Goal: Answer question/provide support

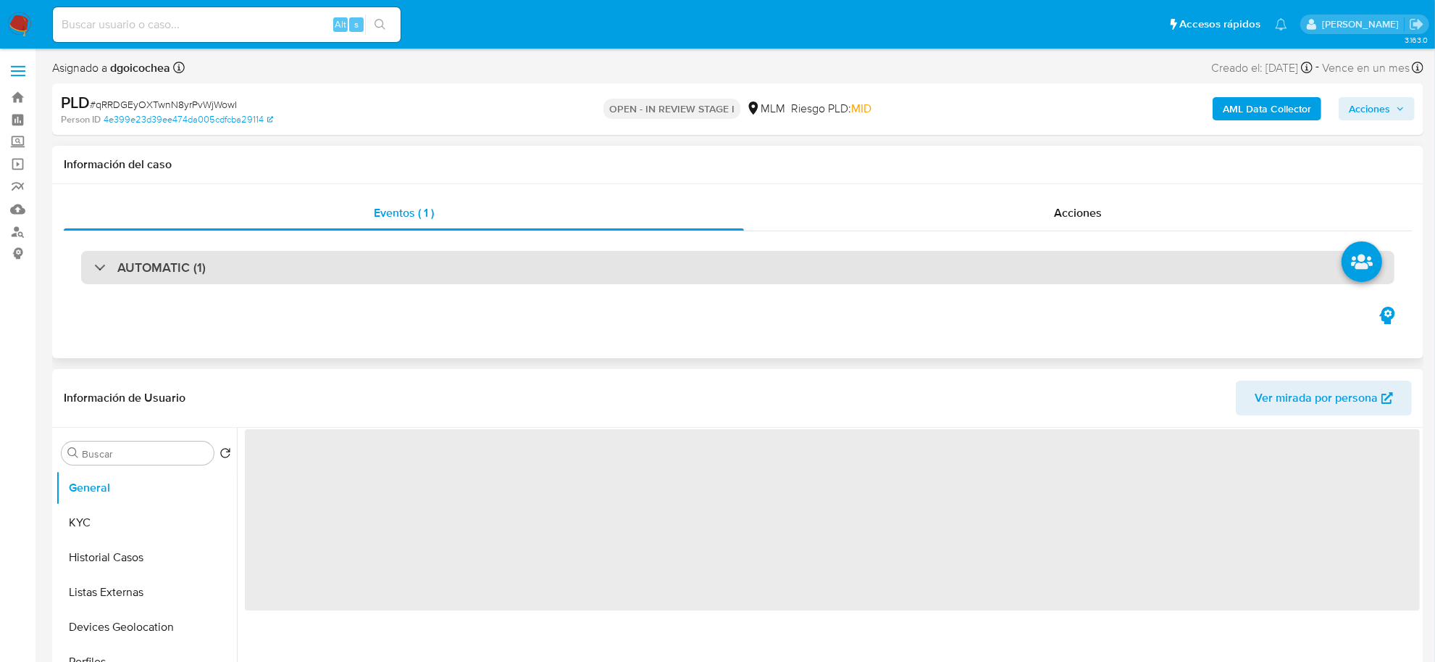
select select "10"
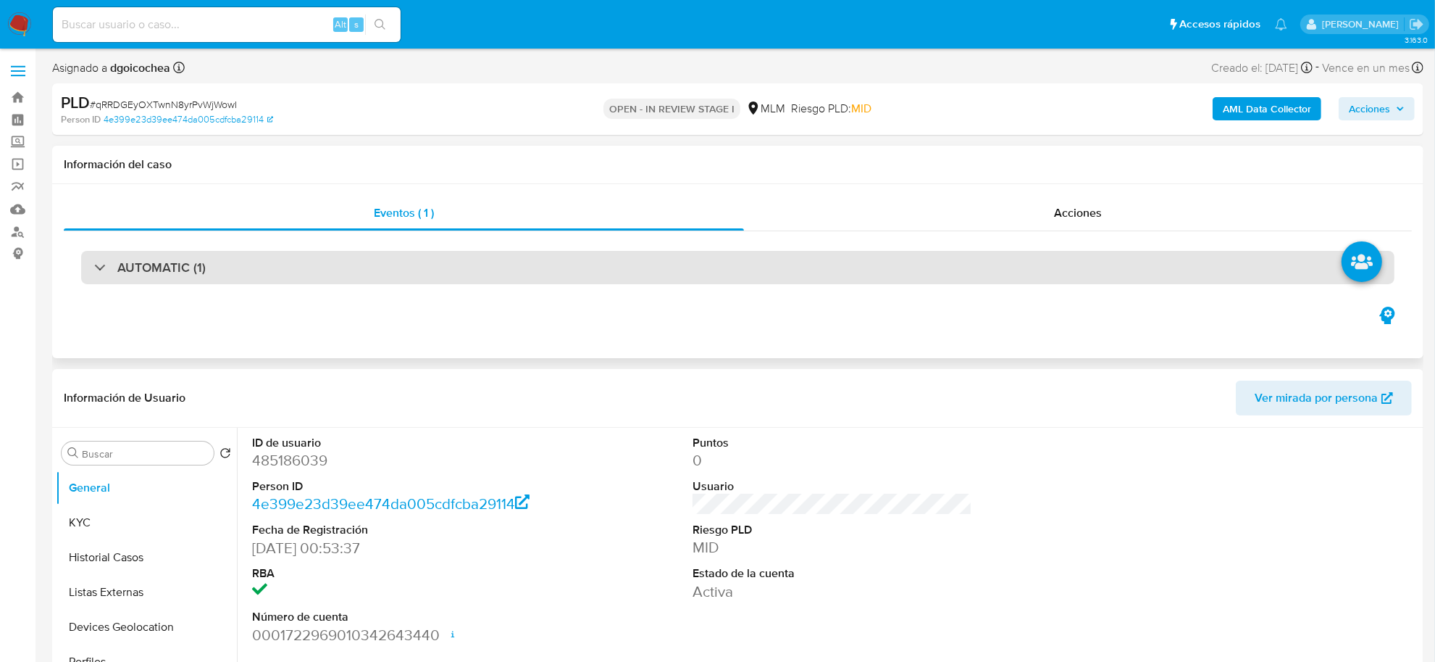
click at [160, 265] on h3 "AUTOMATIC (1)" at bounding box center [161, 267] width 88 height 16
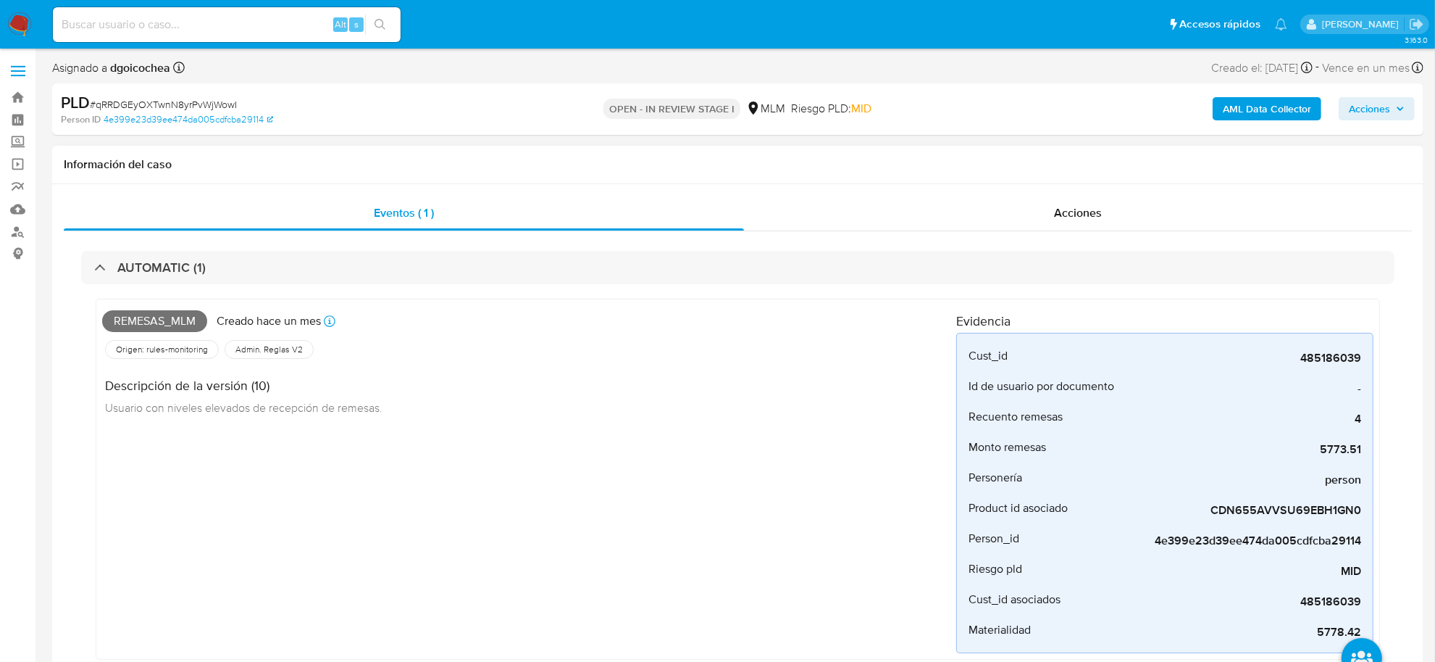
click at [541, 473] on div "Remesas_mlm Creado hace un mes Creado: 12/09/2025 03:12:31 Origen: rules-monito…" at bounding box center [529, 479] width 854 height 348
click at [775, 475] on div "Remesas_mlm Creado hace un mes Creado: 12/09/2025 03:12:31 Origen: rules-monito…" at bounding box center [529, 479] width 854 height 348
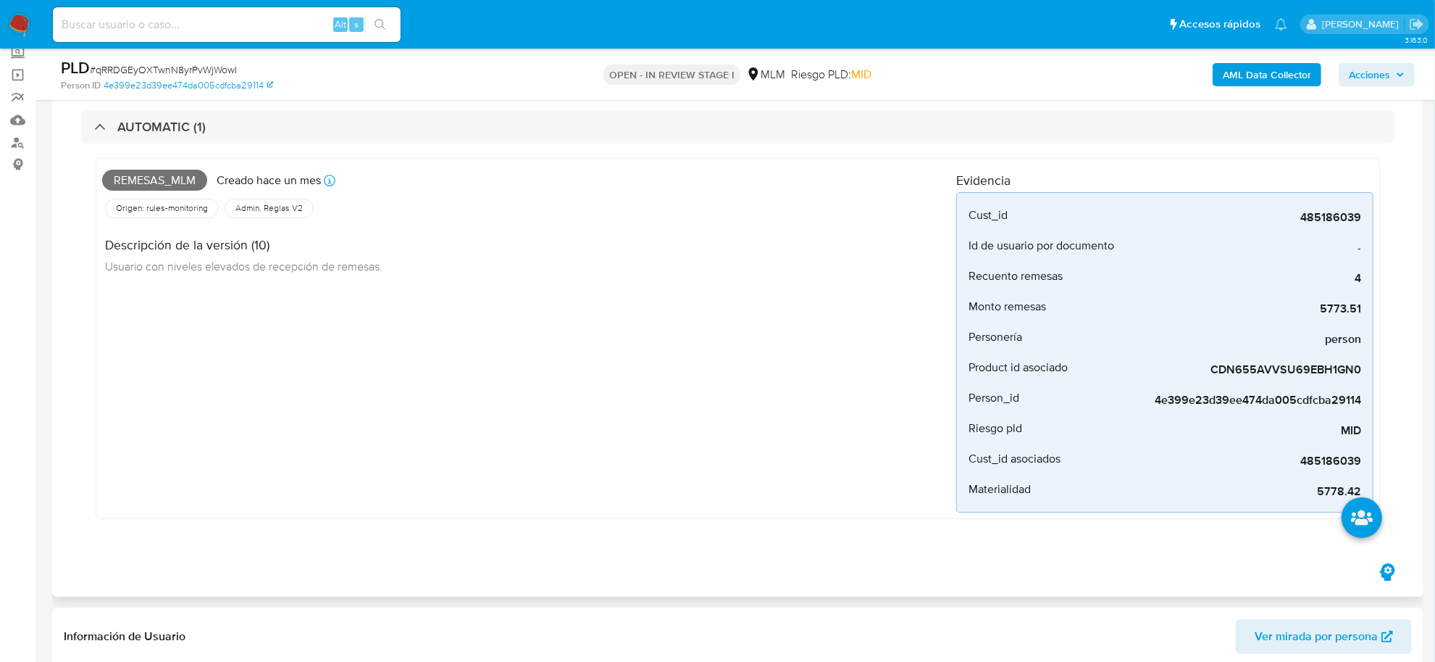
scroll to position [91, 0]
click at [741, 458] on div "Remesas_mlm Creado hace un mes Creado: 12/09/2025 03:12:31 Origen: rules-monito…" at bounding box center [529, 337] width 854 height 348
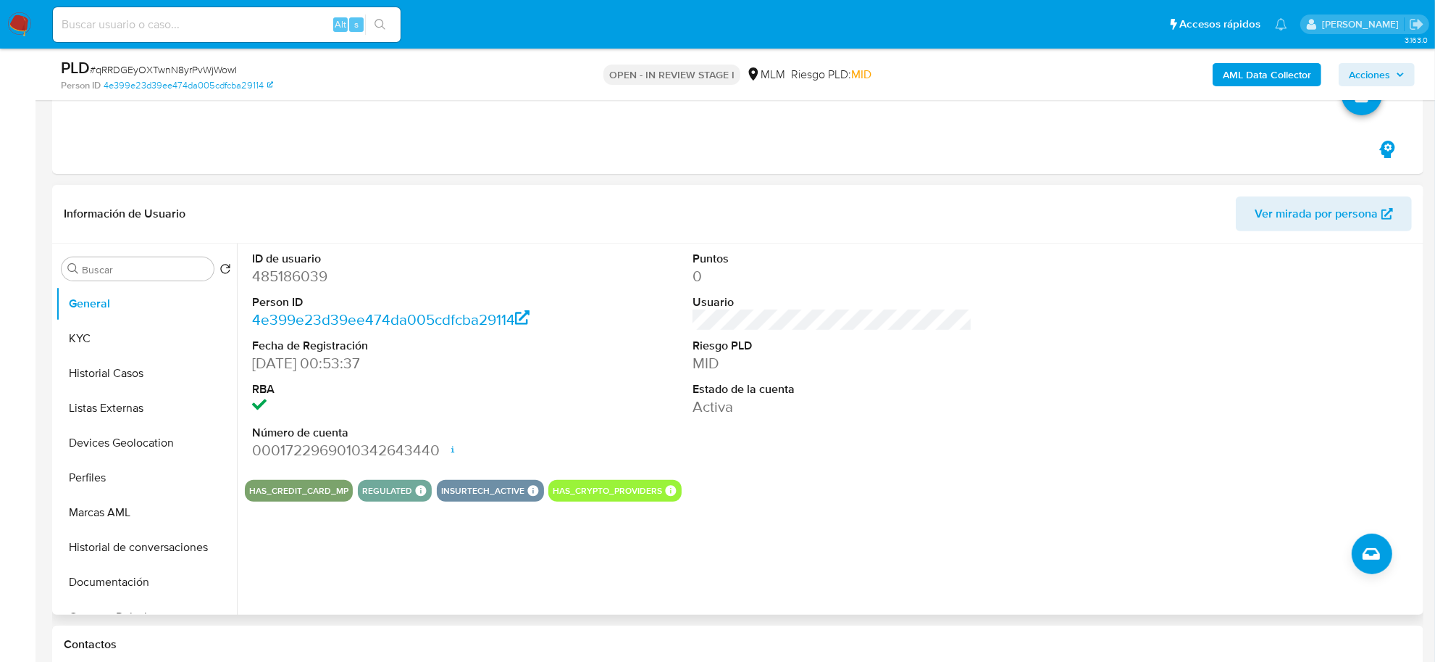
scroll to position [543, 0]
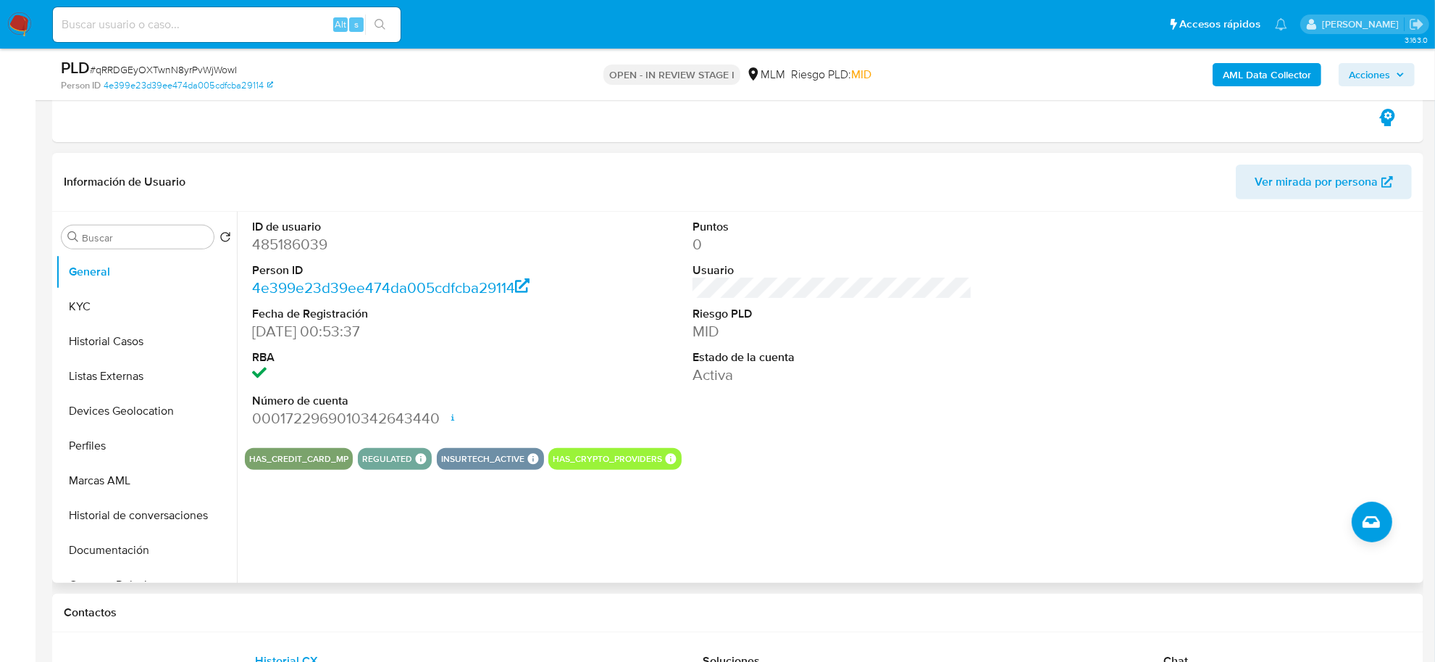
click at [907, 393] on div "Puntos 0 Usuario Riesgo PLD MID Estado de la cuenta Activa" at bounding box center [832, 324] width 294 height 225
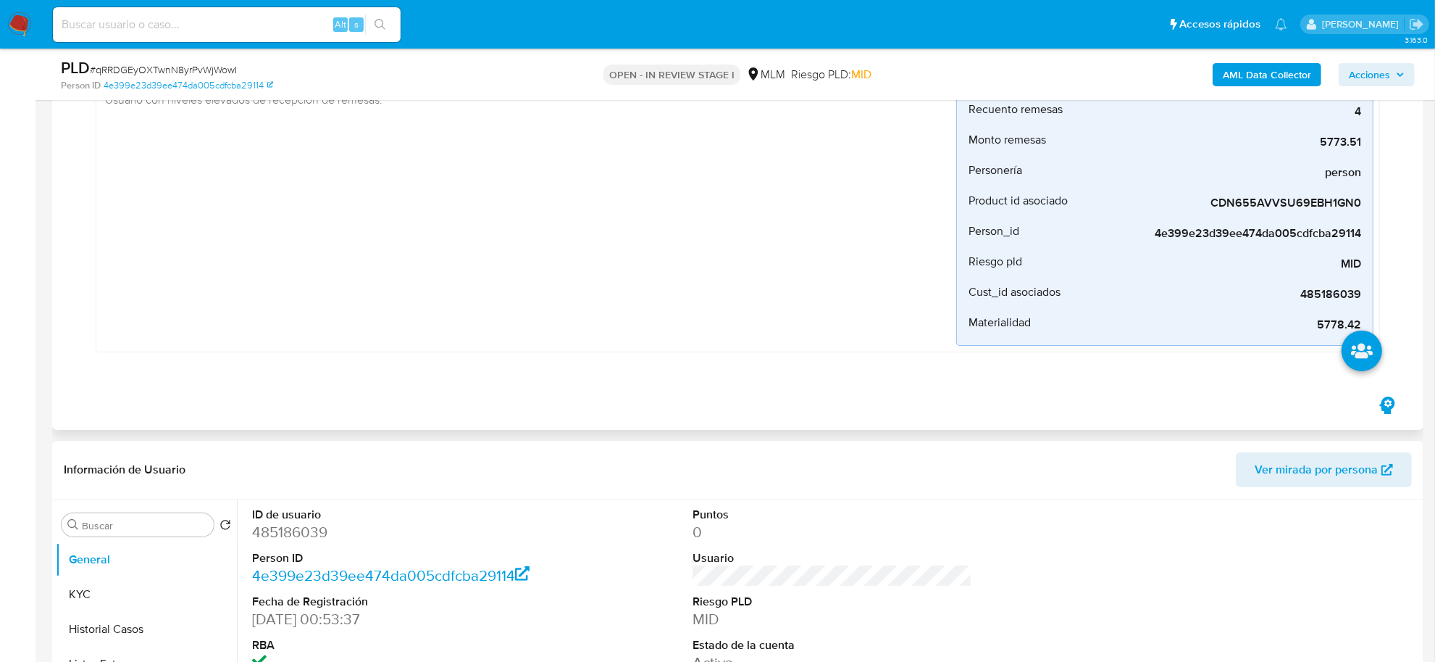
scroll to position [91, 0]
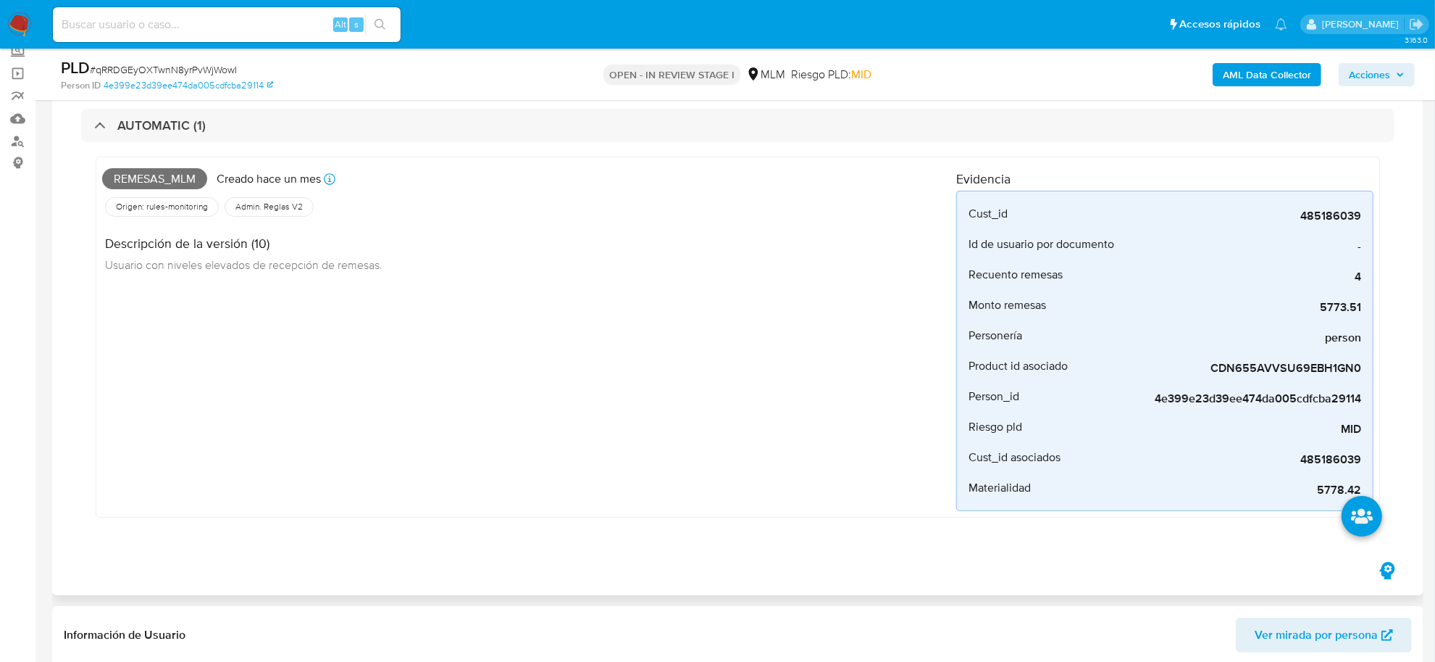
click at [516, 390] on div "Remesas_mlm Creado hace un mes Creado: 12/09/2025 03:12:31 Origen: rules-monito…" at bounding box center [529, 337] width 854 height 348
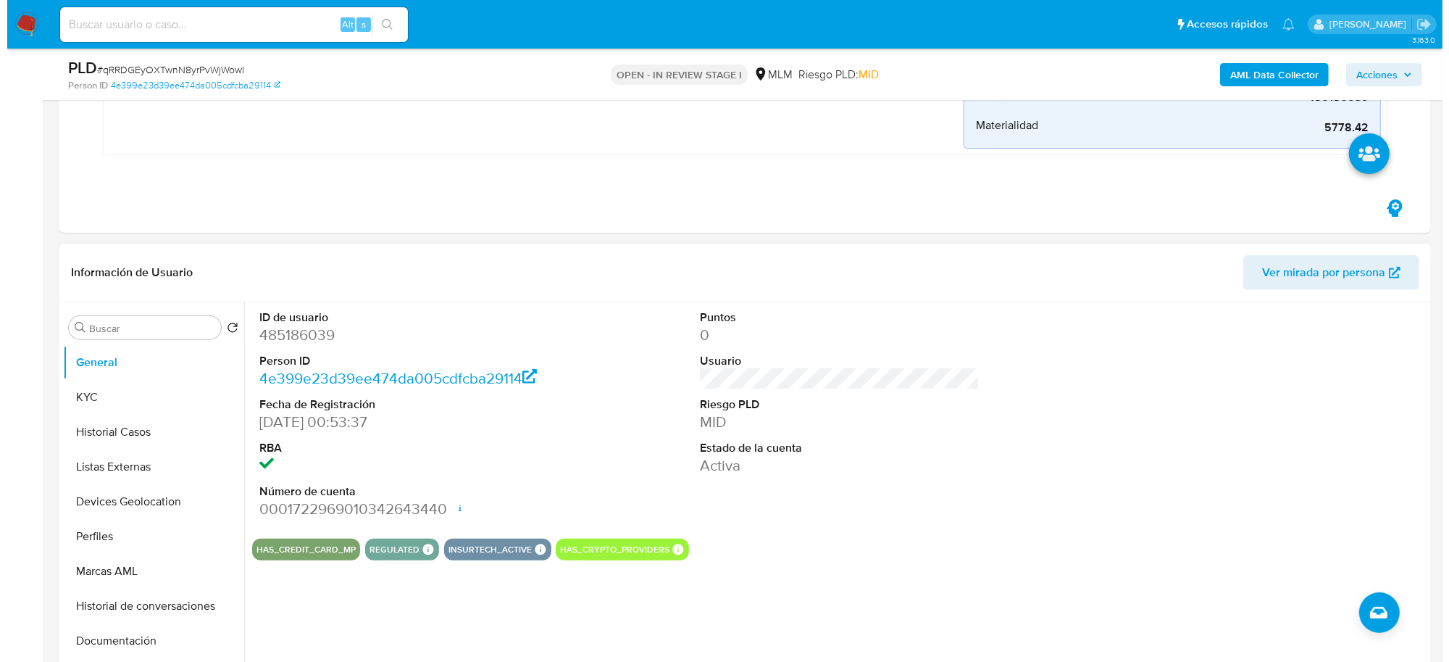
scroll to position [543, 0]
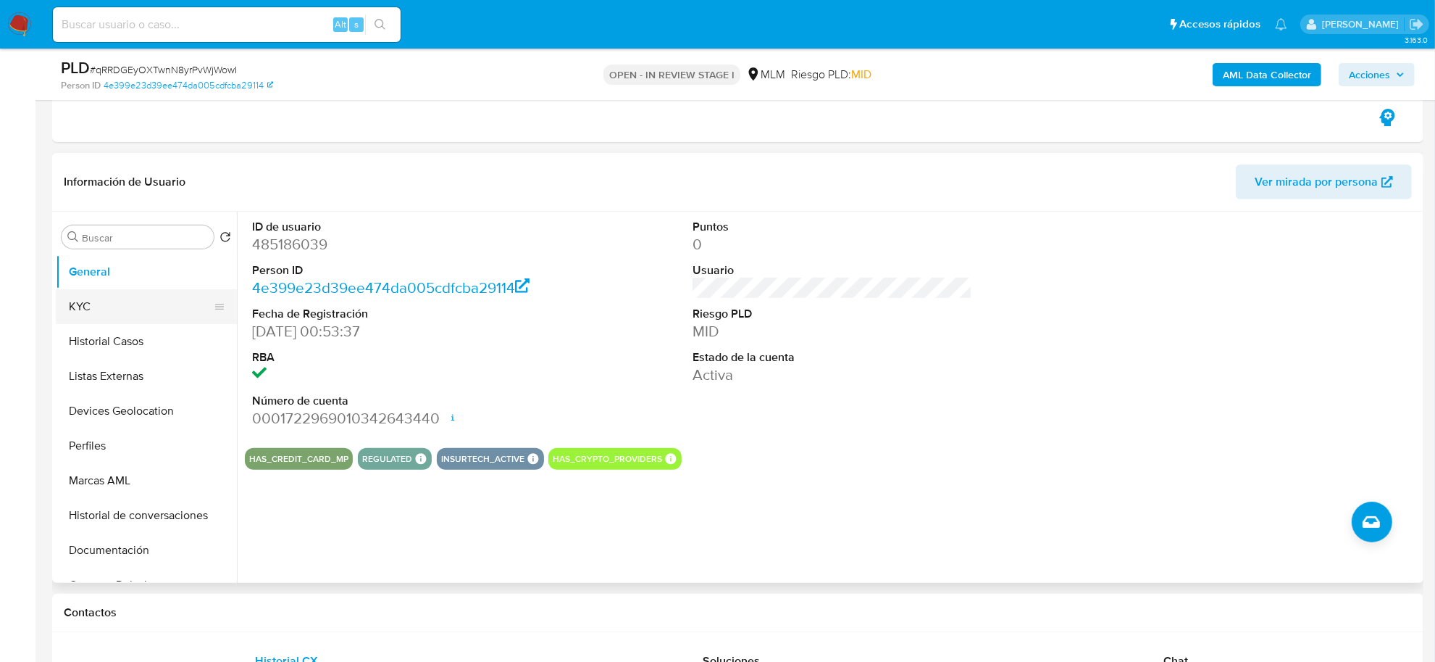
click at [80, 309] on button "KYC" at bounding box center [141, 306] width 170 height 35
click at [80, 324] on button "Historial Casos" at bounding box center [146, 341] width 181 height 35
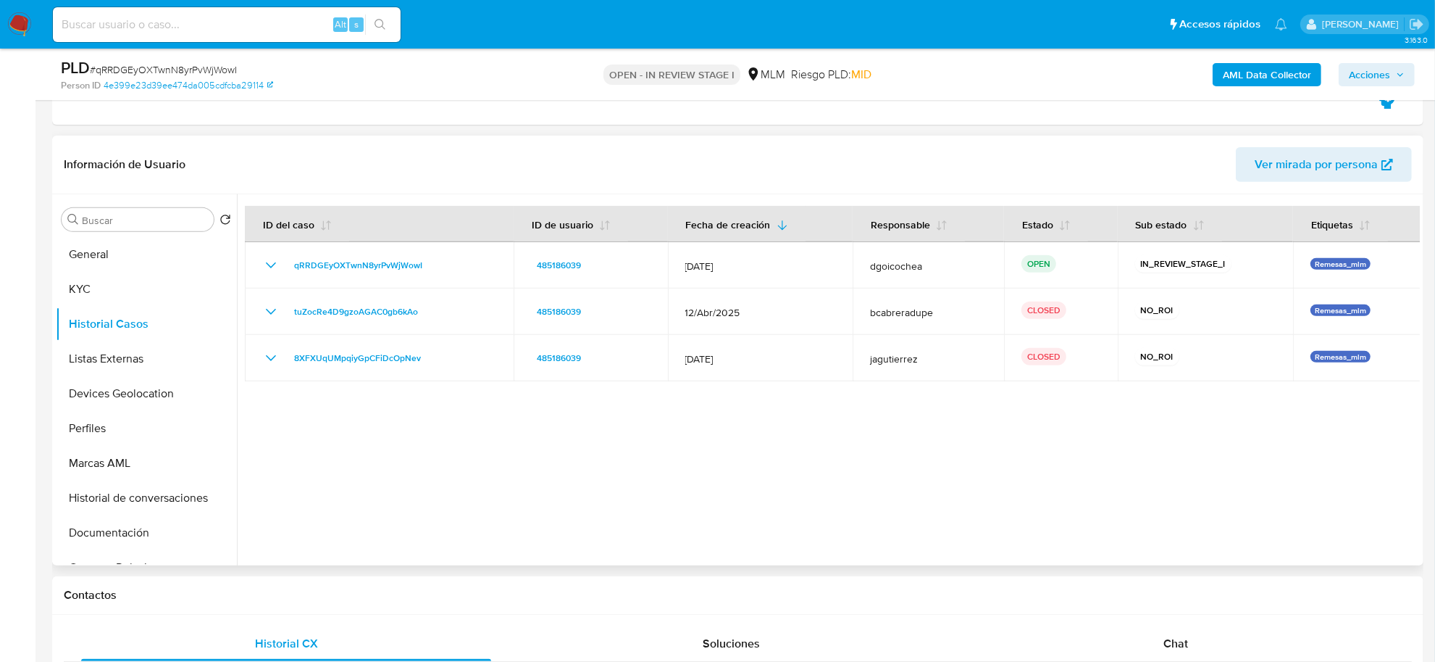
click at [841, 504] on div at bounding box center [828, 379] width 1183 height 371
click at [120, 357] on button "Listas Externas" at bounding box center [141, 358] width 170 height 35
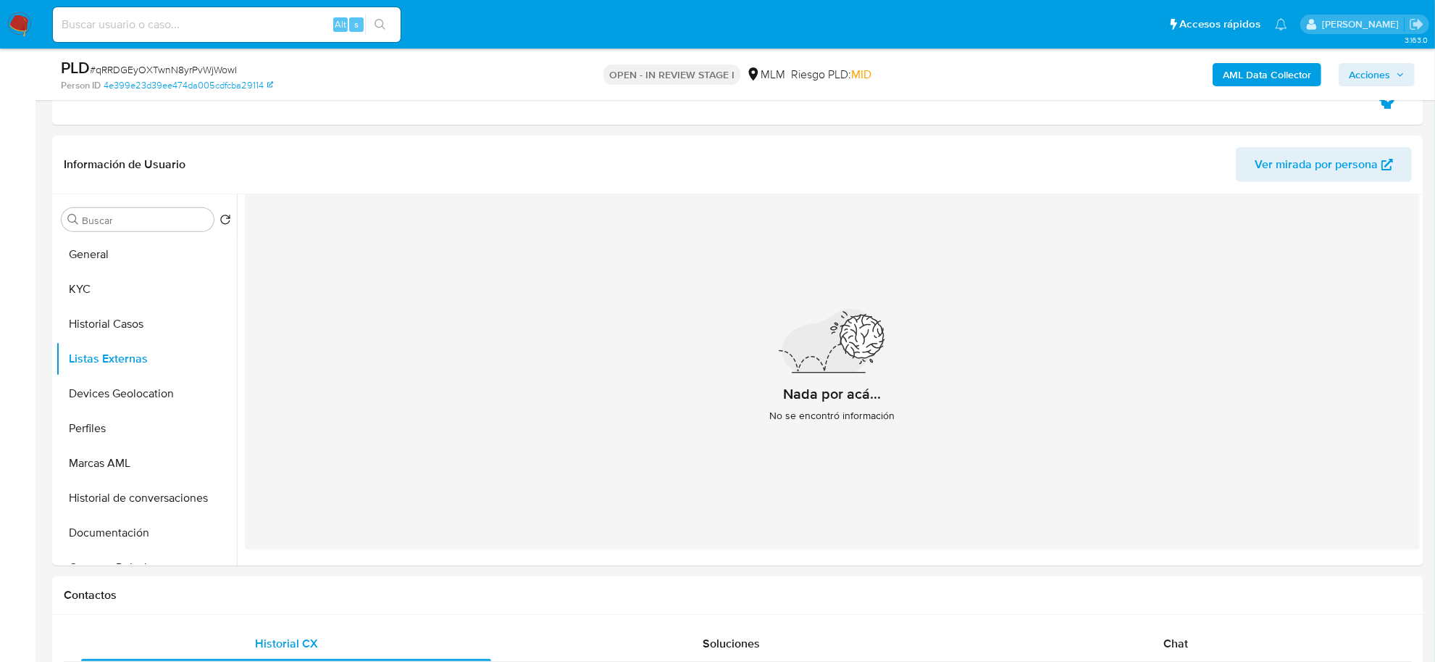
click at [522, 442] on div "Nada por acá... No se encontró información" at bounding box center [832, 371] width 1175 height 355
click at [146, 384] on button "Devices Geolocation" at bounding box center [141, 393] width 170 height 35
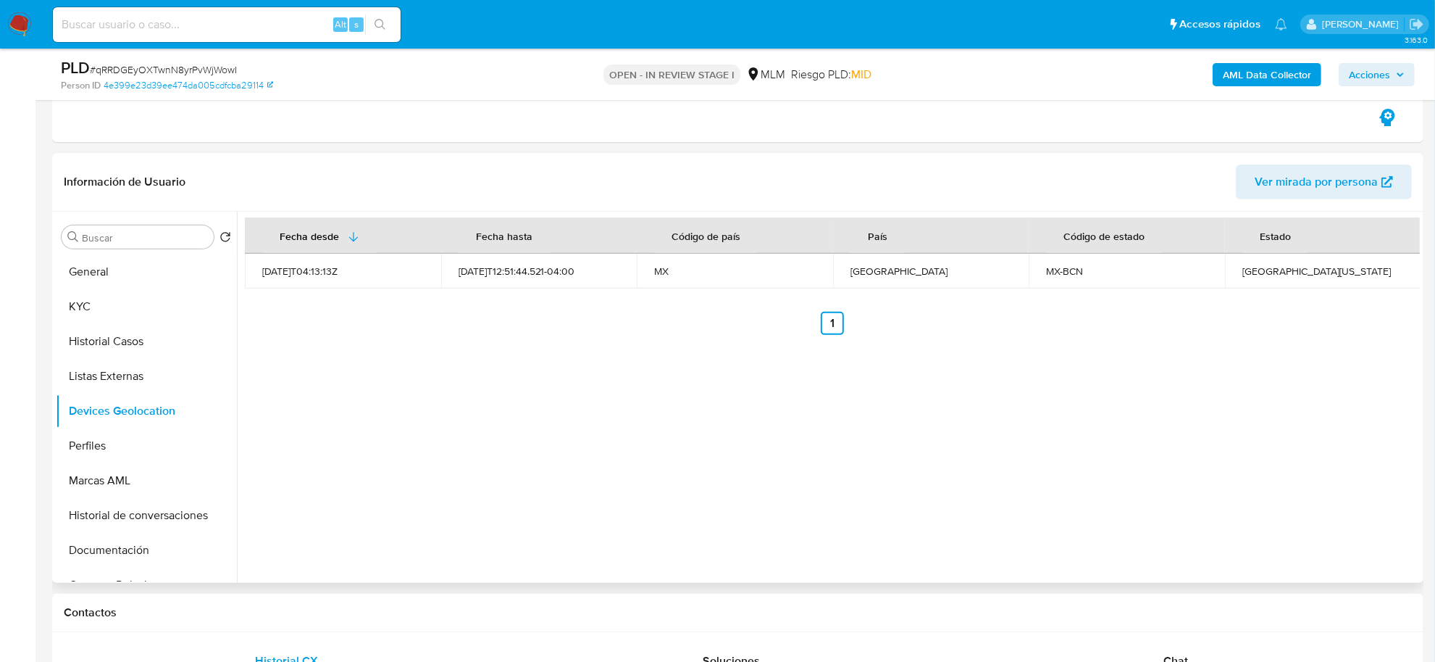
click at [426, 411] on div "Fecha desde Fecha hasta Código de país País Código de estado Estado 2022-05-25T…" at bounding box center [828, 397] width 1183 height 371
click at [103, 454] on button "Perfiles" at bounding box center [141, 445] width 170 height 35
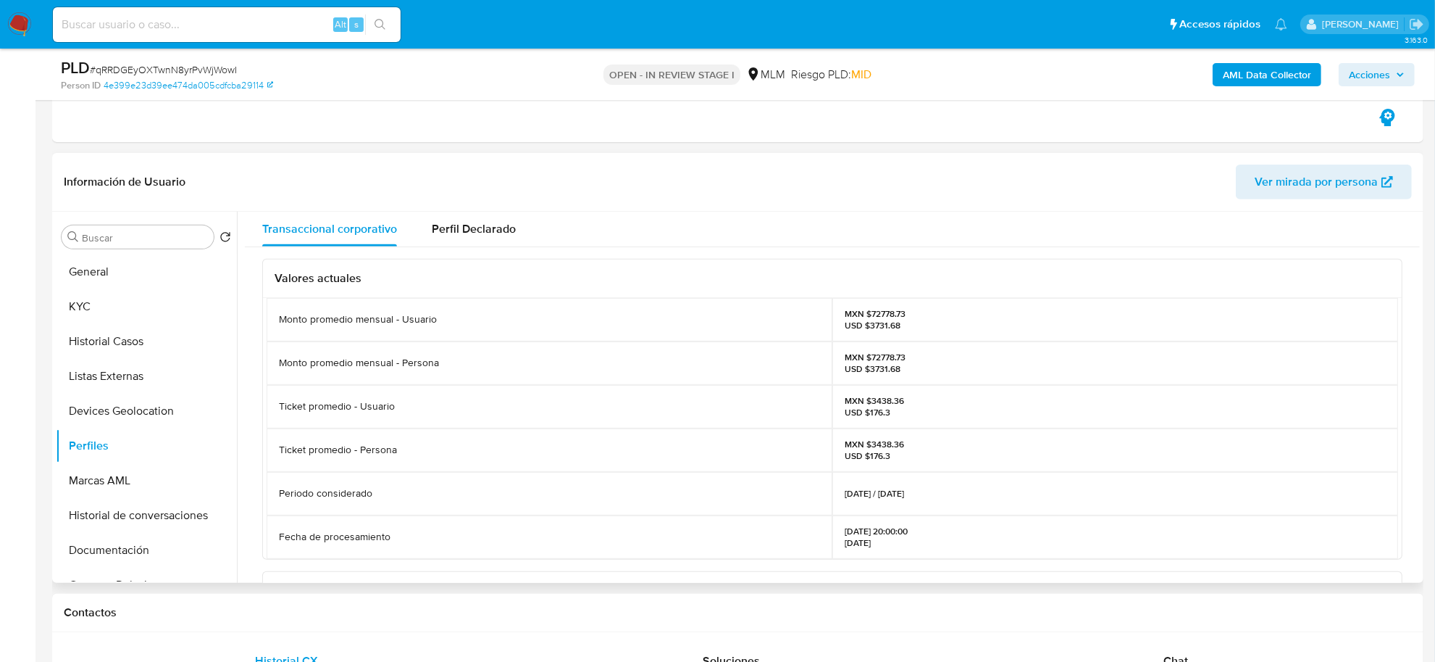
click at [664, 422] on div "Ticket promedio - Usuario" at bounding box center [550, 406] width 566 height 43
click at [152, 556] on button "Documentación" at bounding box center [141, 550] width 170 height 35
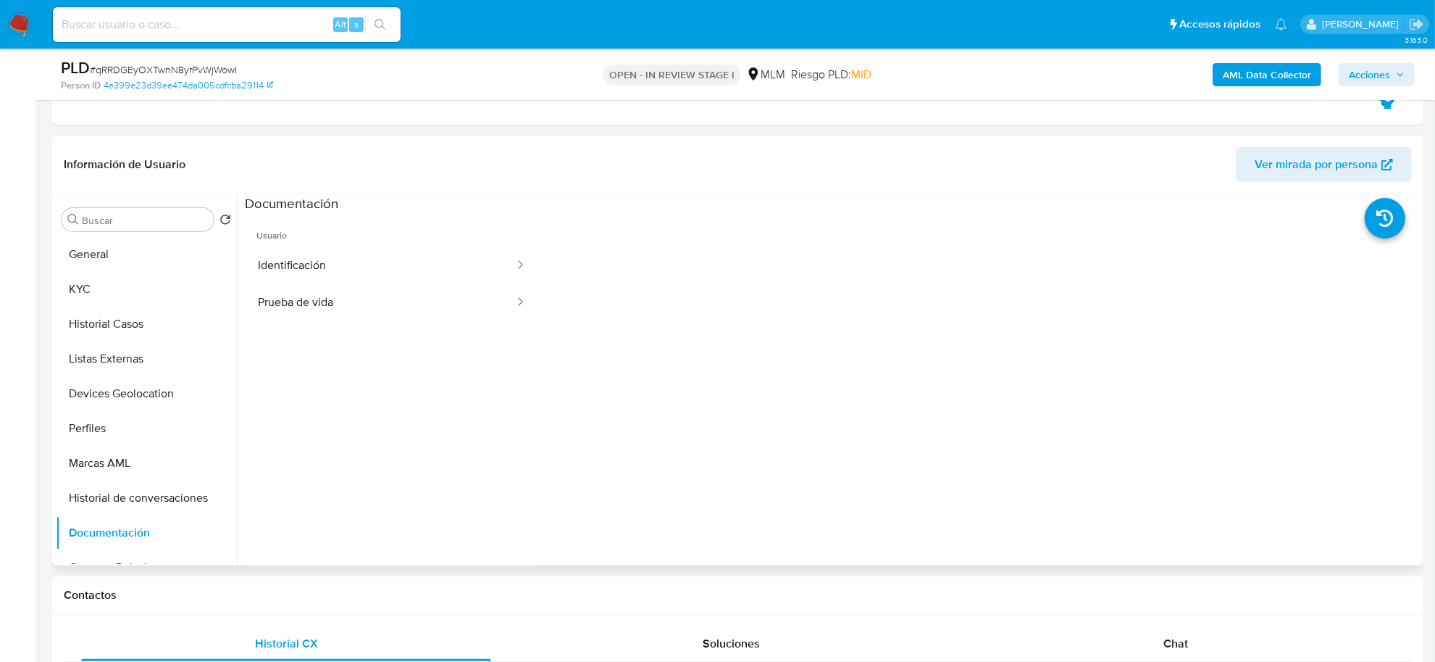
click at [384, 234] on span "Usuario" at bounding box center [392, 229] width 294 height 35
click at [378, 263] on button "Identificación" at bounding box center [380, 265] width 271 height 37
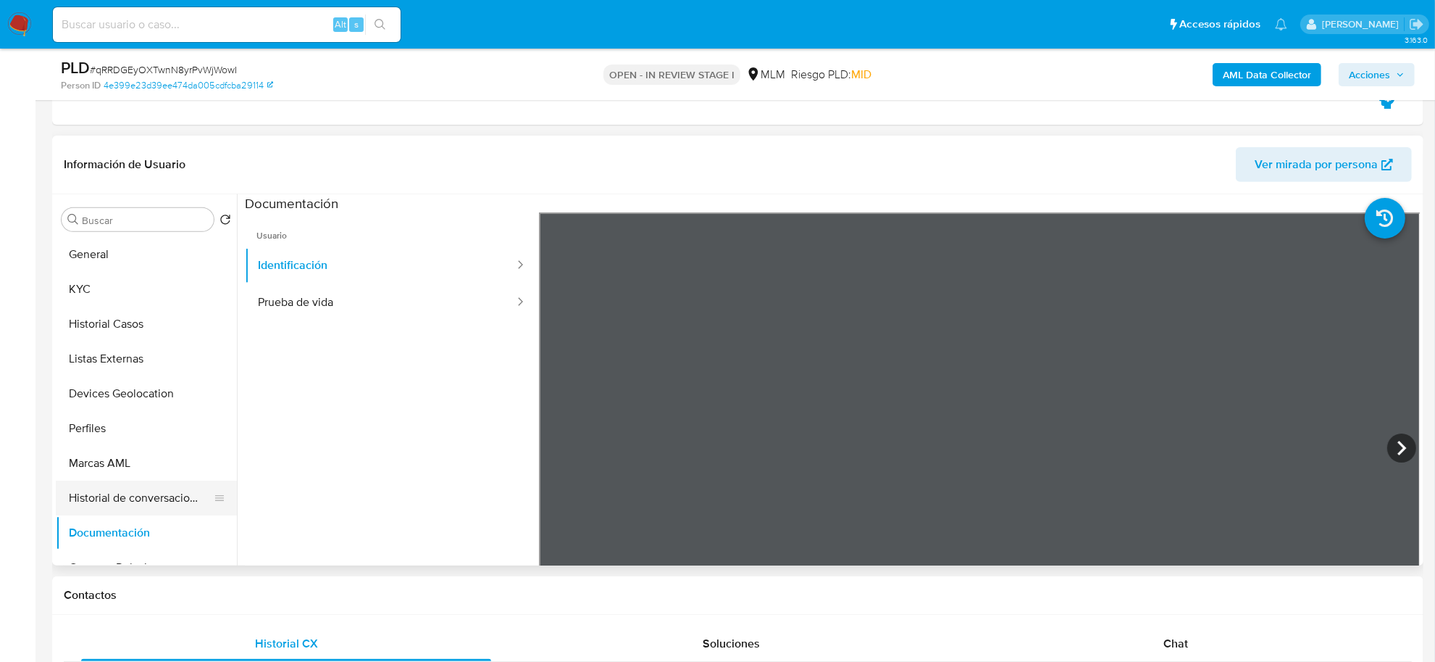
click at [123, 507] on button "Historial de conversaciones" at bounding box center [141, 497] width 170 height 35
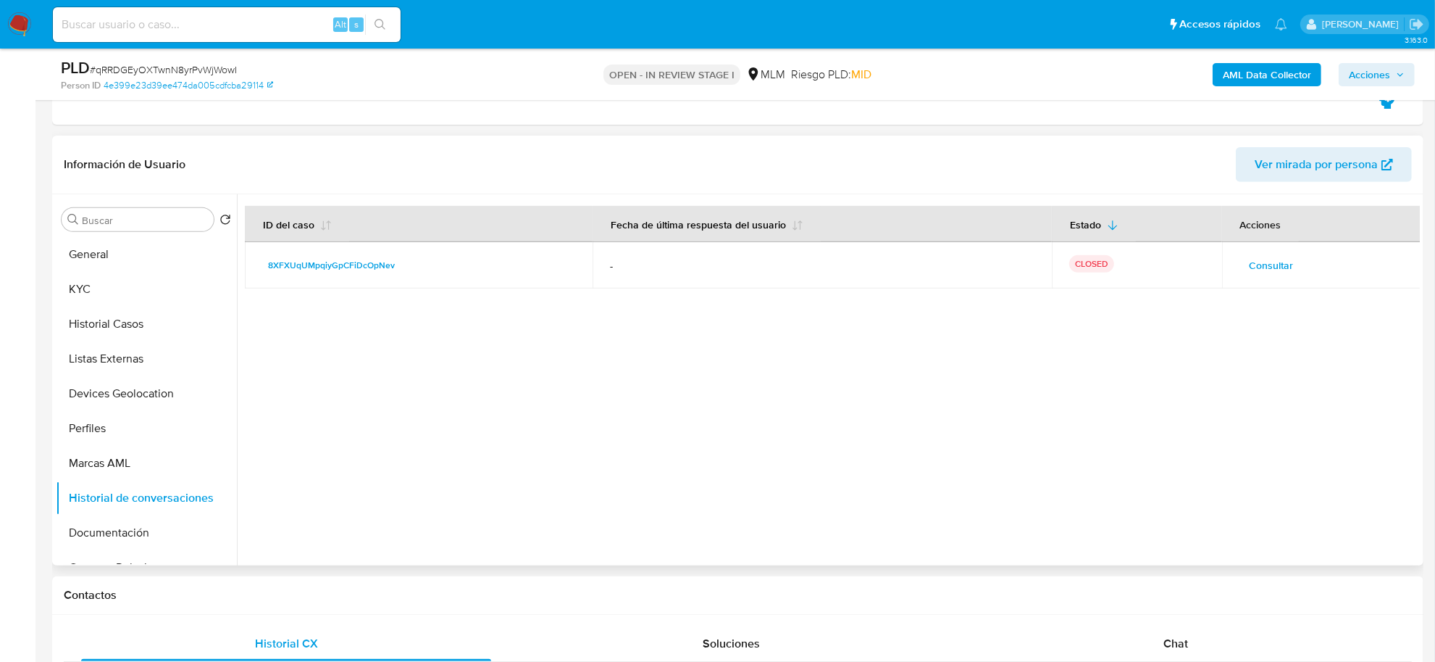
click at [1277, 270] on span "Consultar" at bounding box center [1272, 265] width 44 height 20
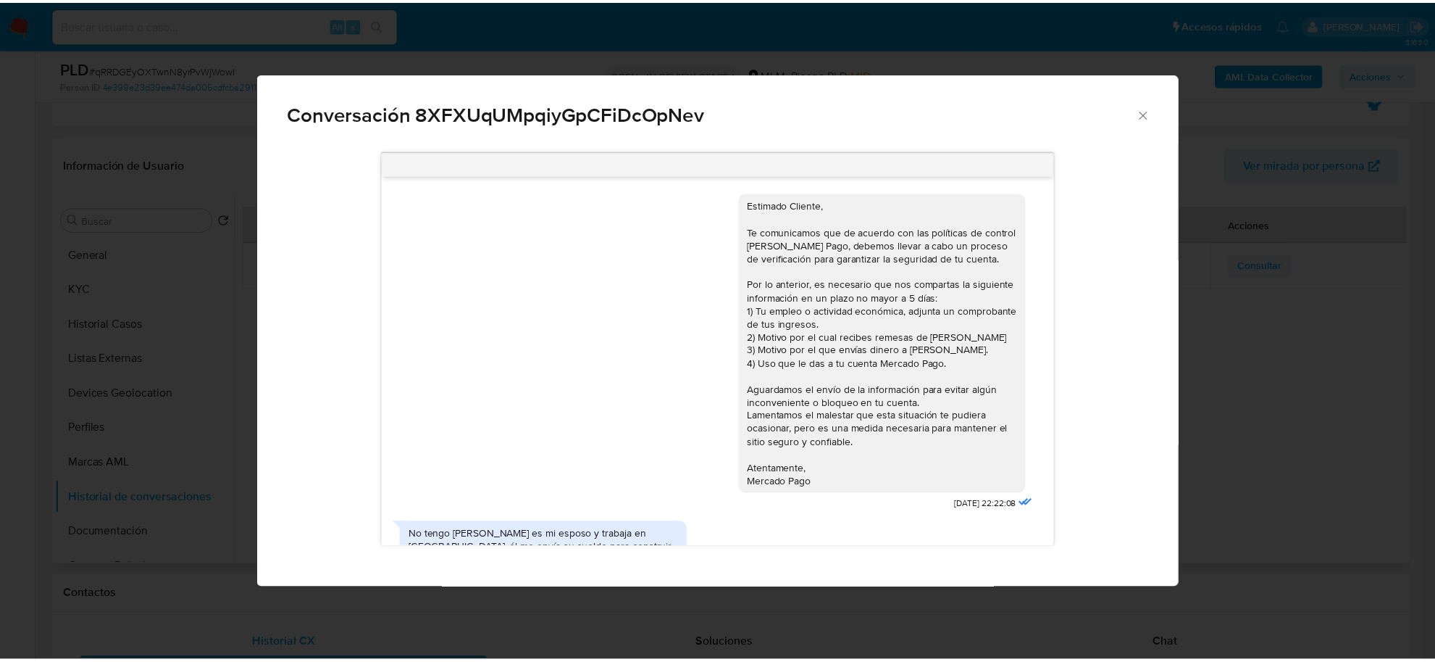
scroll to position [233, 0]
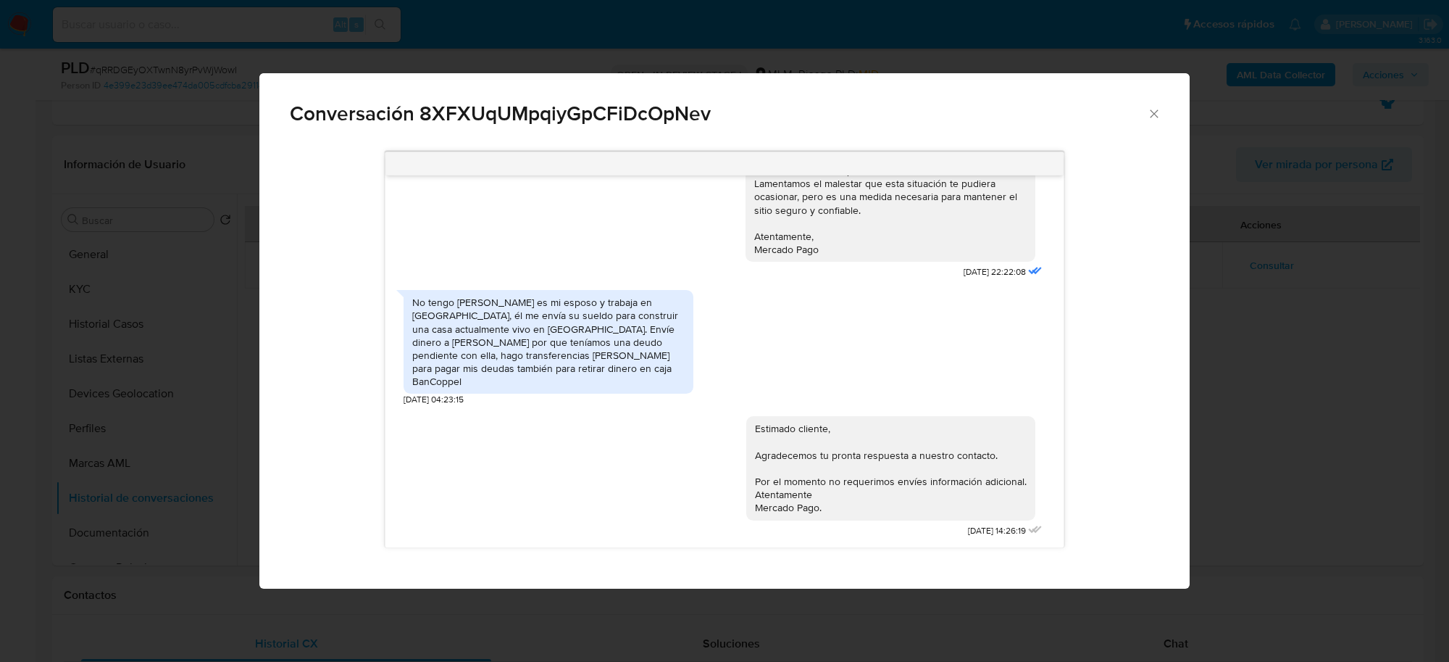
click at [801, 338] on div "No tengo empleo, Martiniano es mi esposo y trabaja en EE.UU, él me envía su sue…" at bounding box center [725, 344] width 642 height 123
click at [1143, 109] on span "Conversación 8XFXUqUMpqiyGpCFiDcOpNev" at bounding box center [718, 114] width 857 height 20
click at [1150, 109] on icon "Cerrar" at bounding box center [1154, 114] width 14 height 14
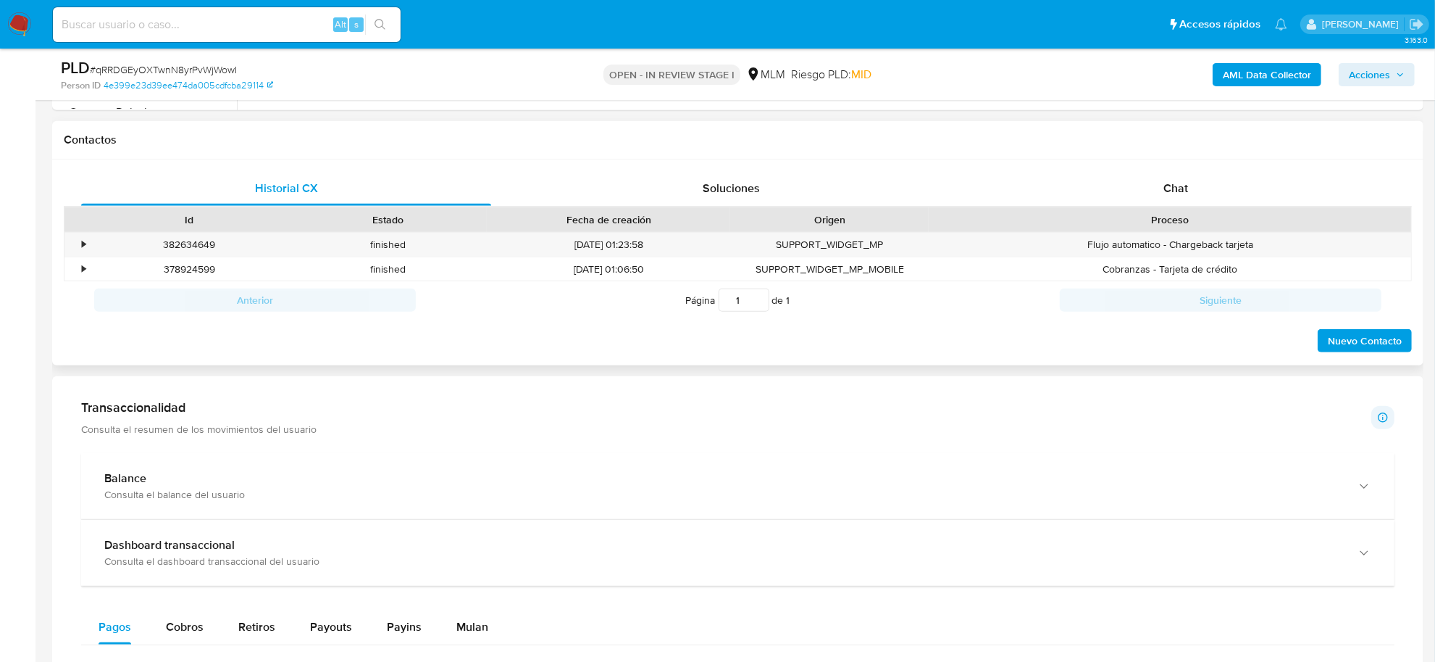
scroll to position [1087, 0]
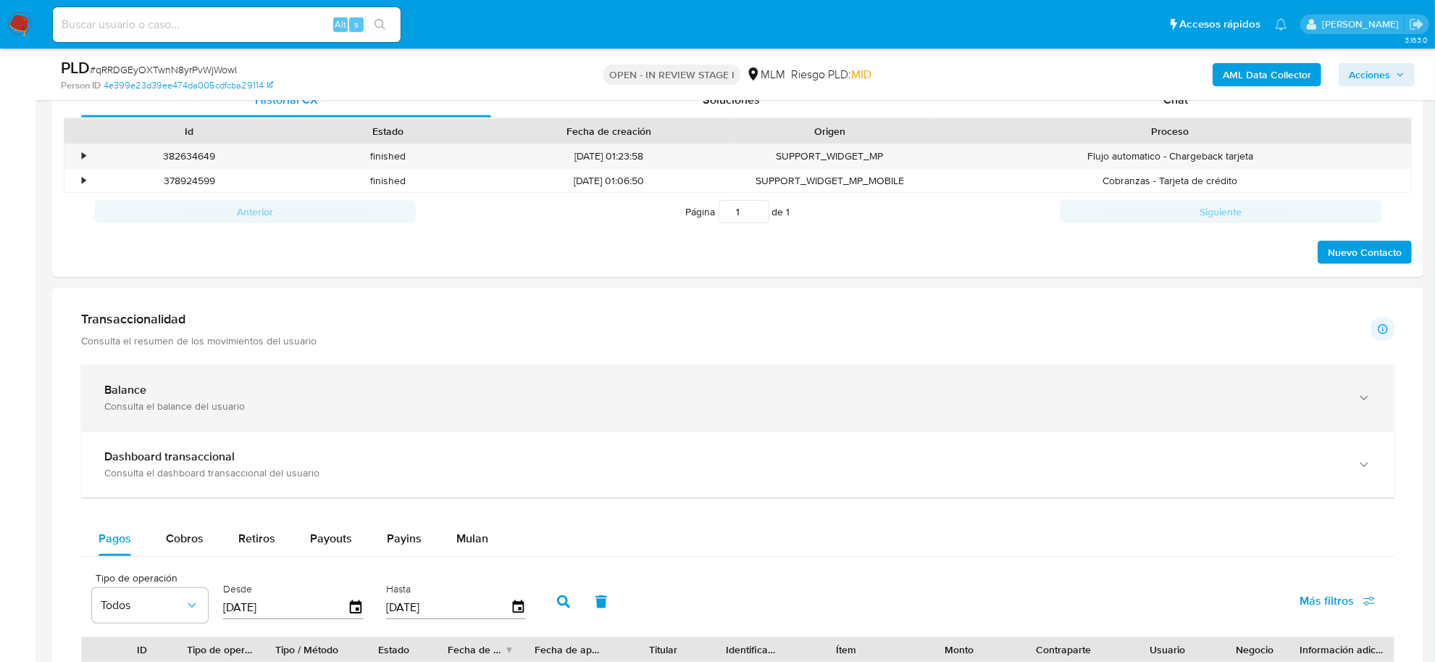
click at [238, 382] on div "Balance Consulta el balance del usuario" at bounding box center [738, 397] width 1314 height 66
click at [477, 388] on div "Balance" at bounding box center [723, 390] width 1238 height 14
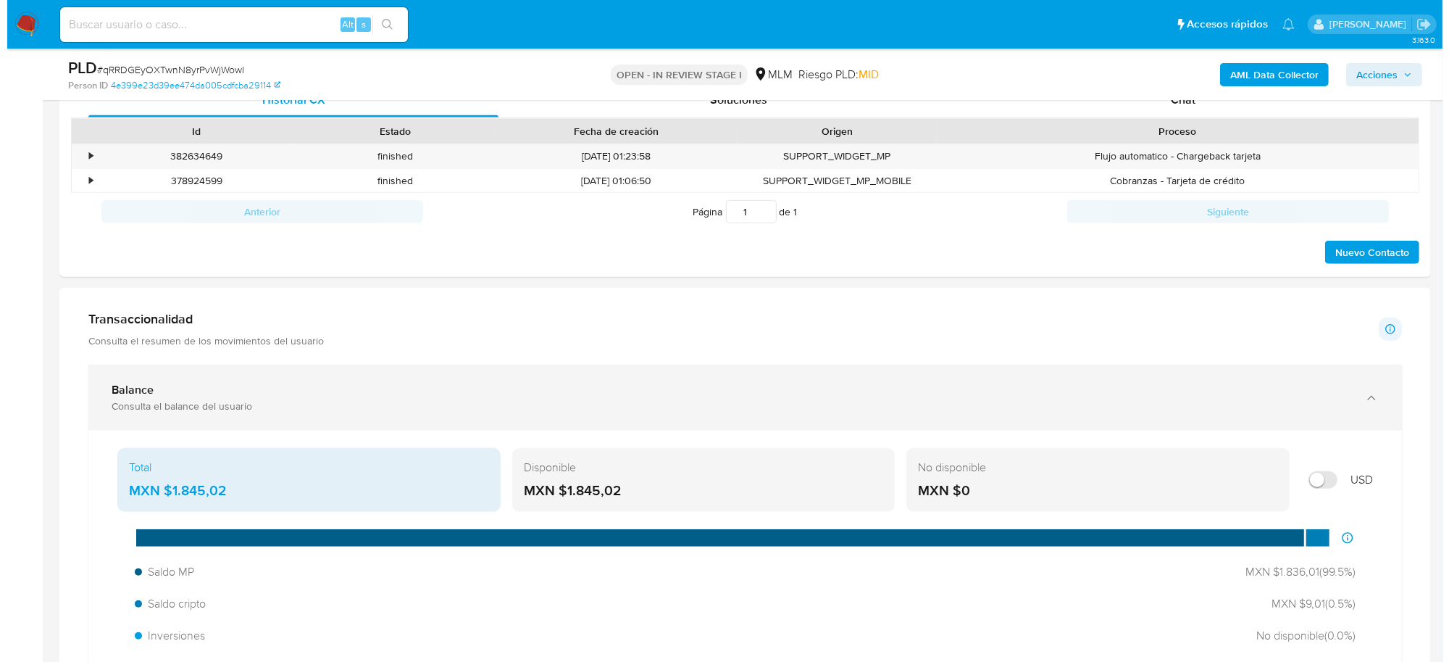
scroll to position [634, 0]
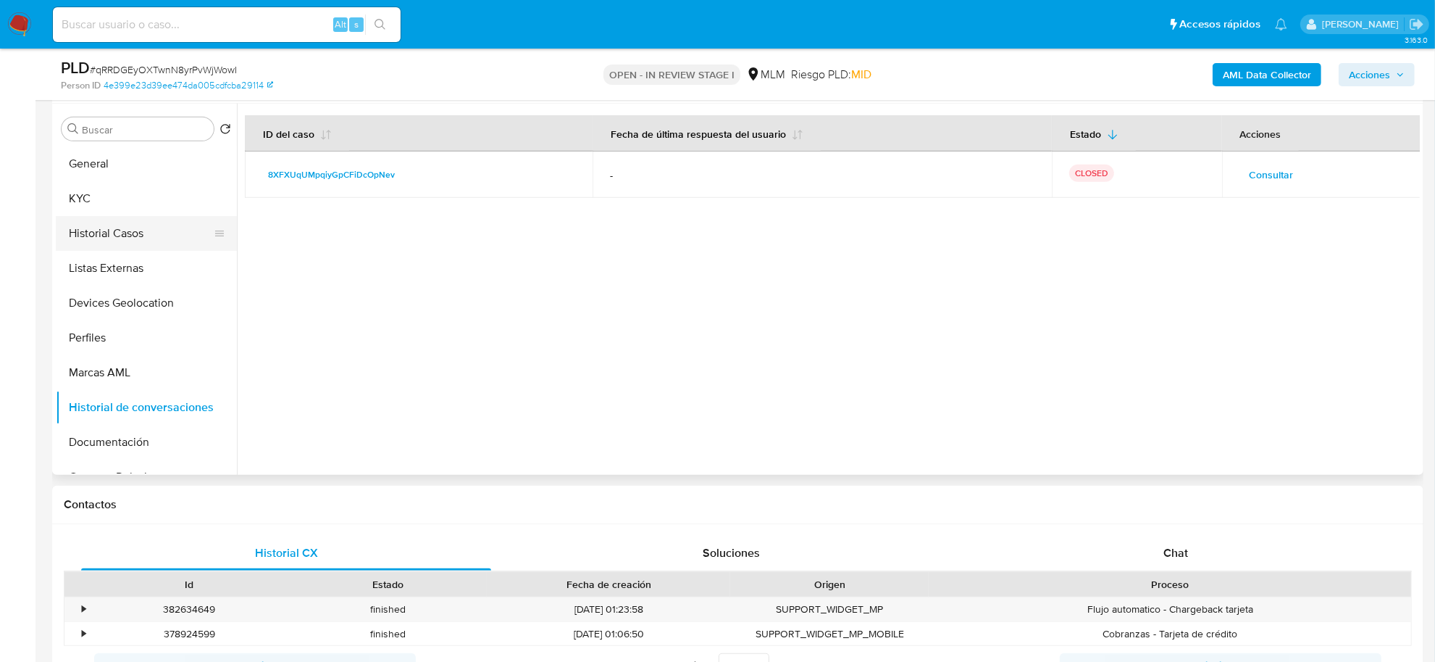
click at [135, 230] on button "Historial Casos" at bounding box center [141, 233] width 170 height 35
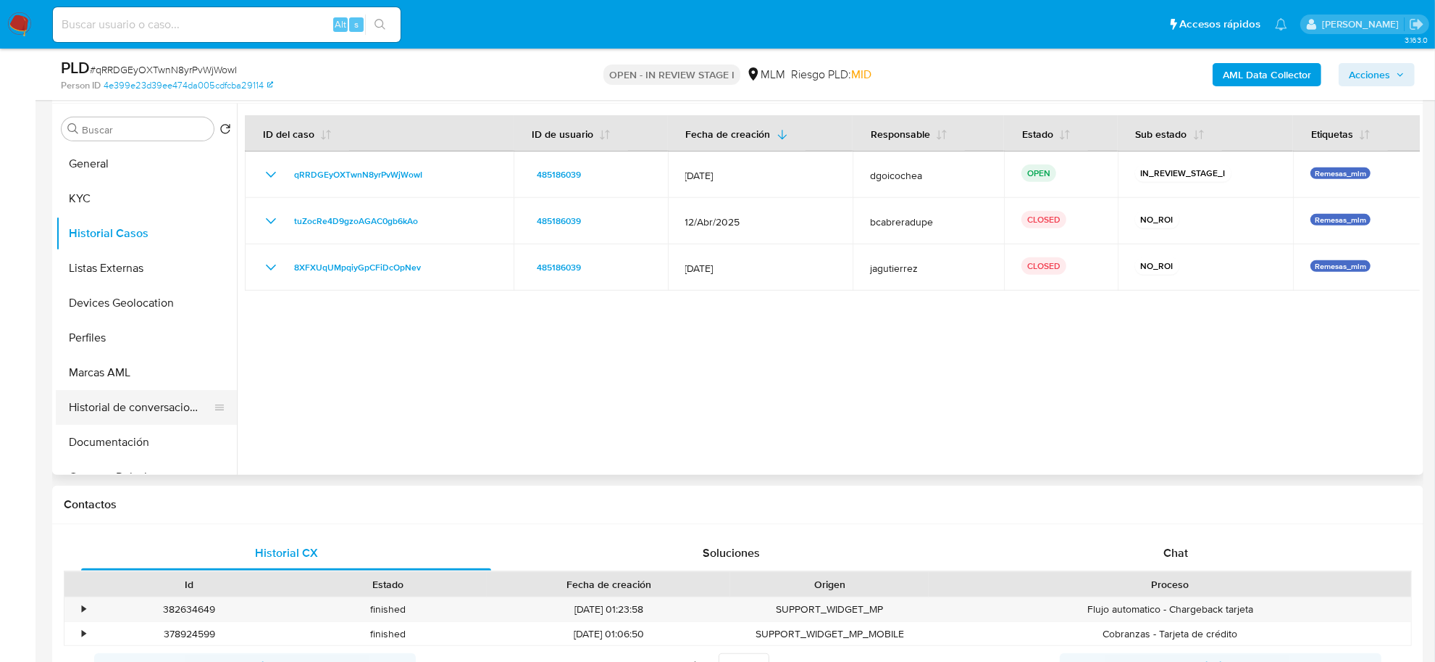
click at [138, 412] on button "Historial de conversaciones" at bounding box center [141, 407] width 170 height 35
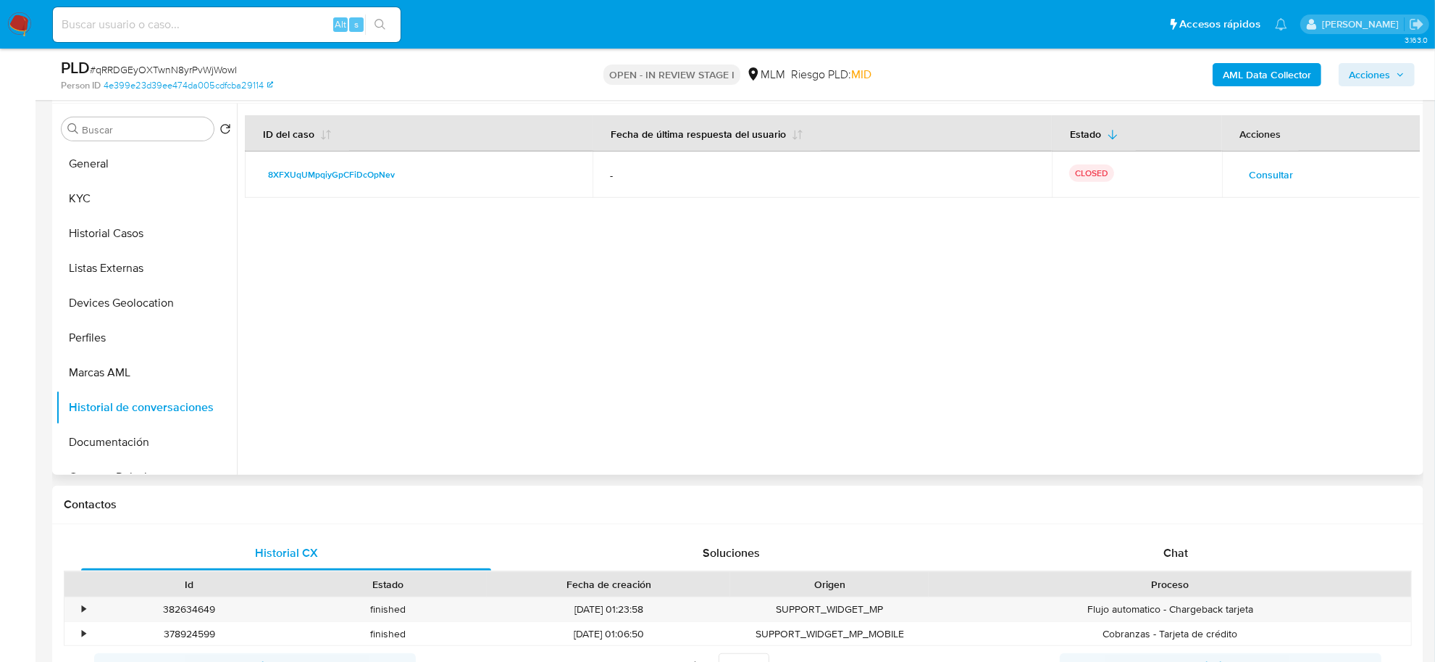
click at [1262, 172] on span "Consultar" at bounding box center [1272, 174] width 44 height 20
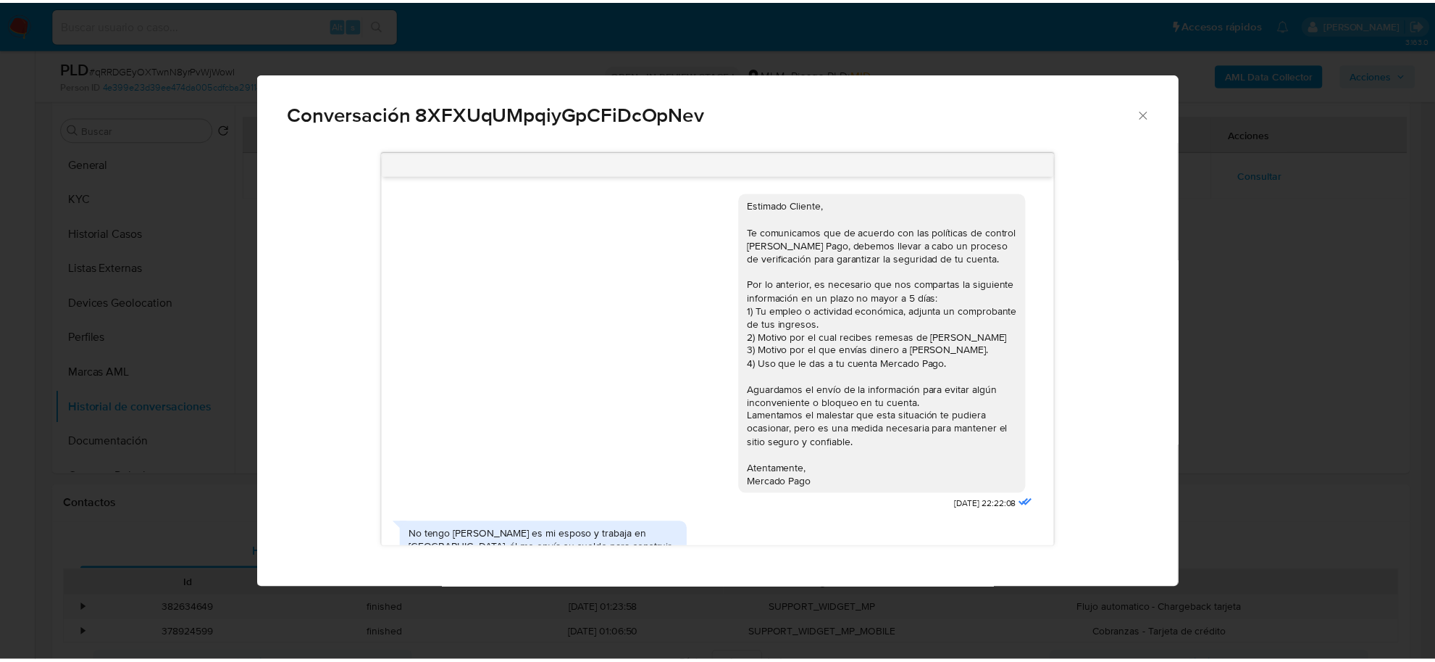
scroll to position [233, 0]
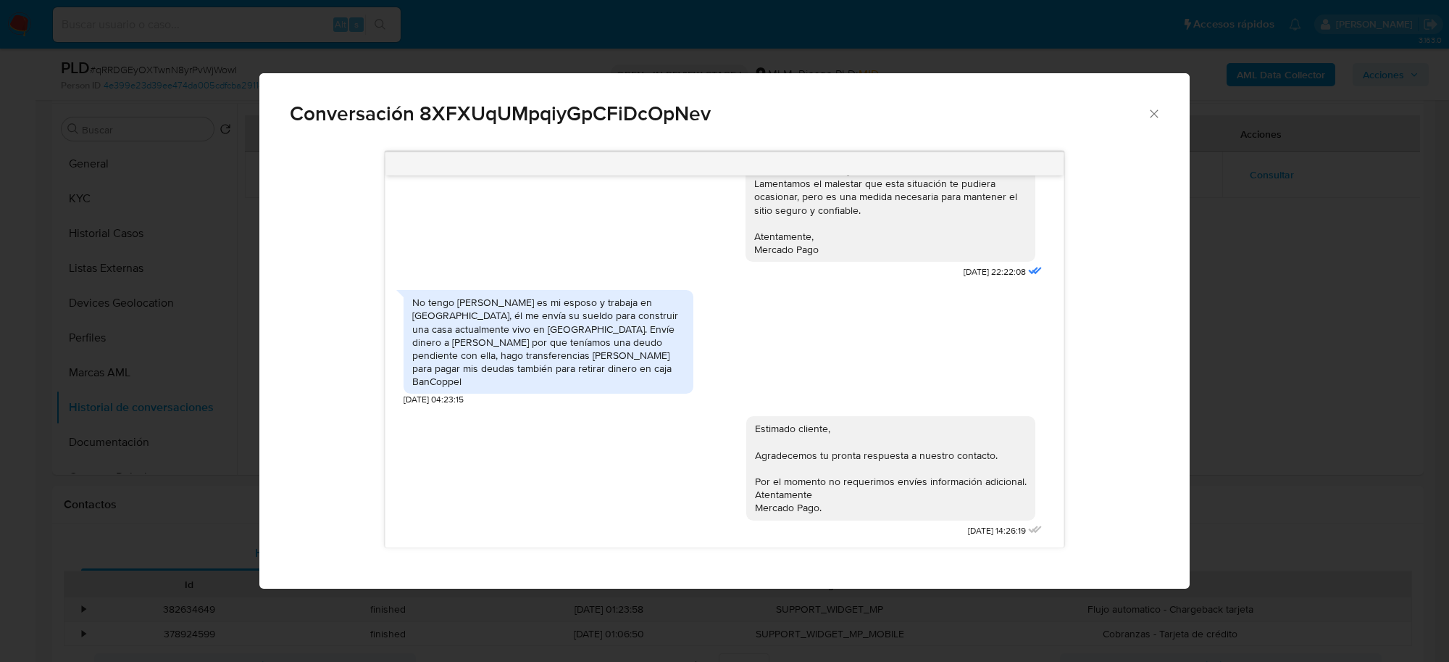
click at [1154, 105] on div "Conversación 8XFXUqUMpqiyGpCFiDcOpNev" at bounding box center [724, 107] width 930 height 69
click at [95, 204] on div "Conversación 8XFXUqUMpqiyGpCFiDcOpNev Estimado Cliente, Te comunicamos que de a…" at bounding box center [724, 331] width 1449 height 662
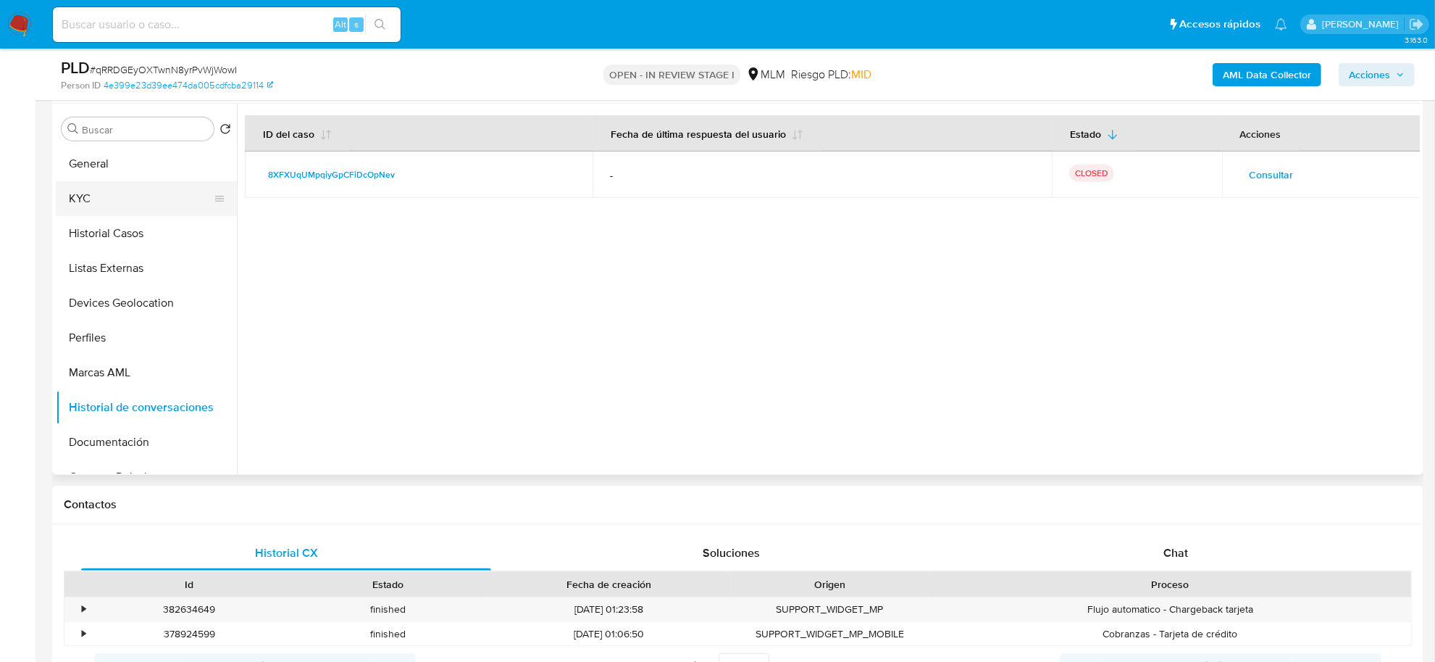
click at [122, 196] on button "KYC" at bounding box center [141, 198] width 170 height 35
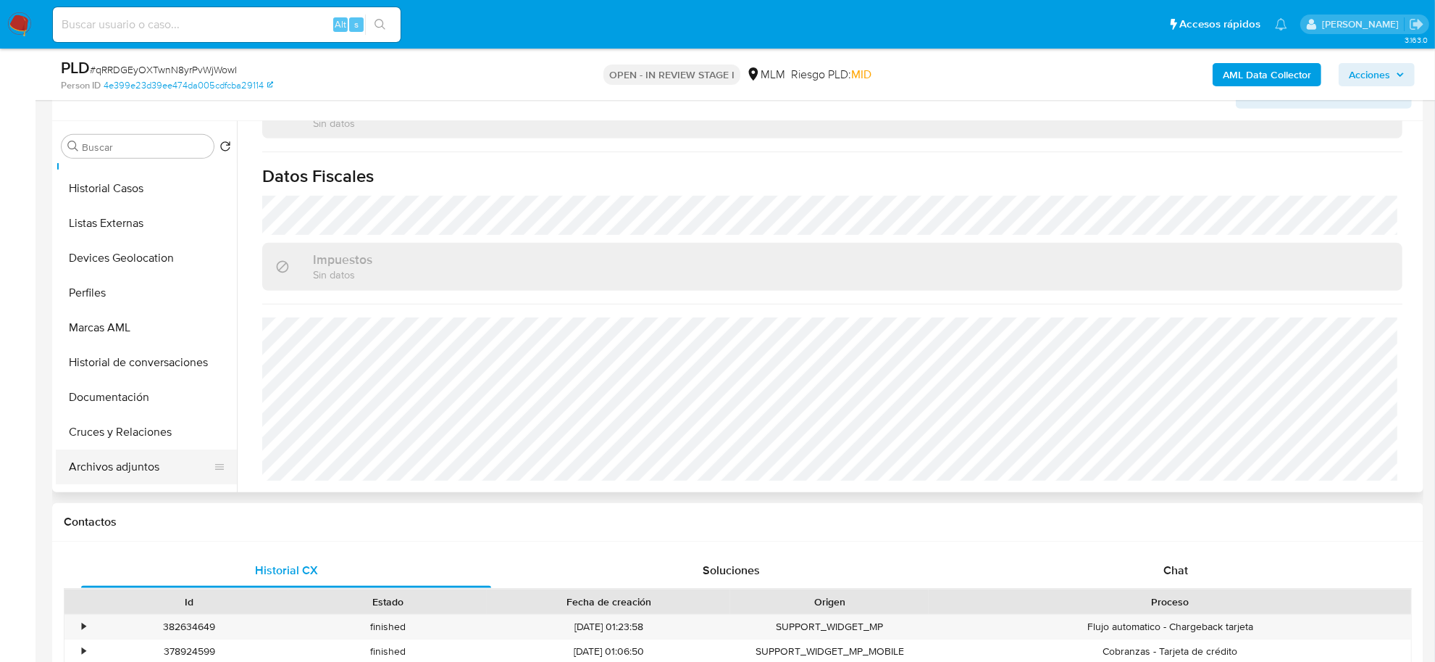
scroll to position [91, 0]
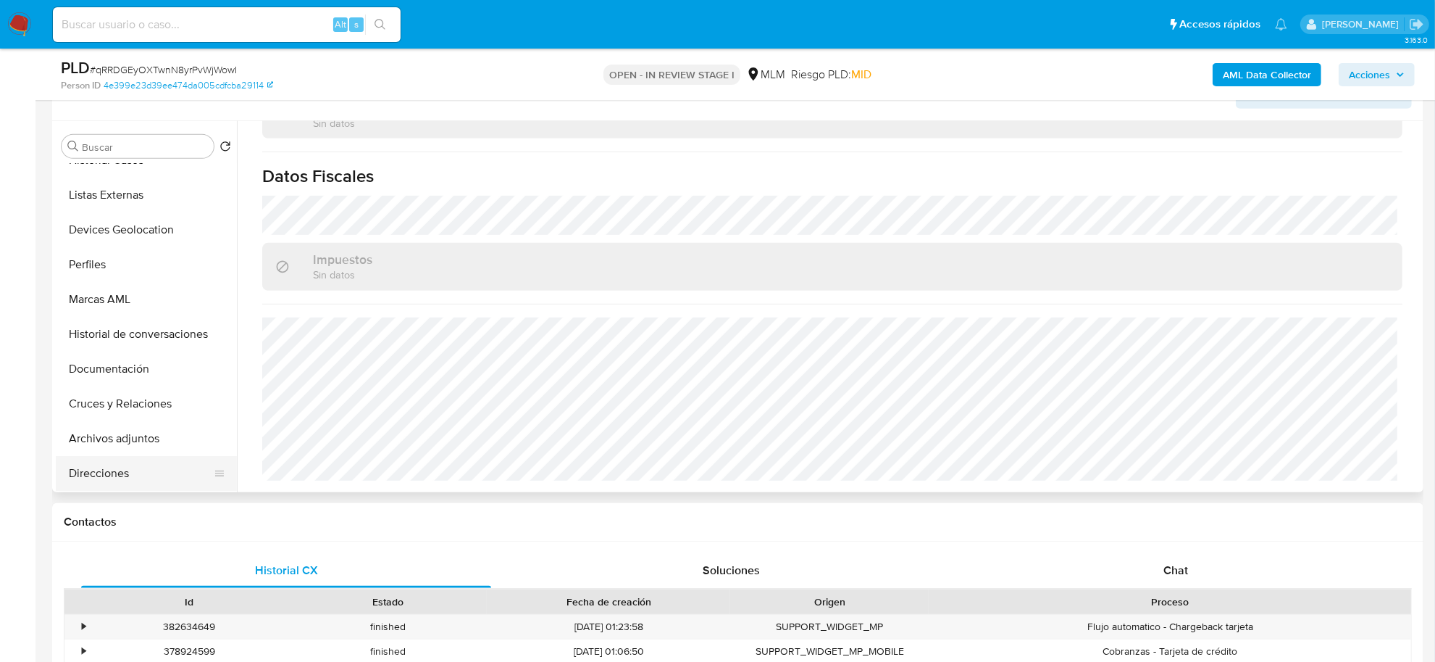
click at [103, 469] on button "Direcciones" at bounding box center [141, 473] width 170 height 35
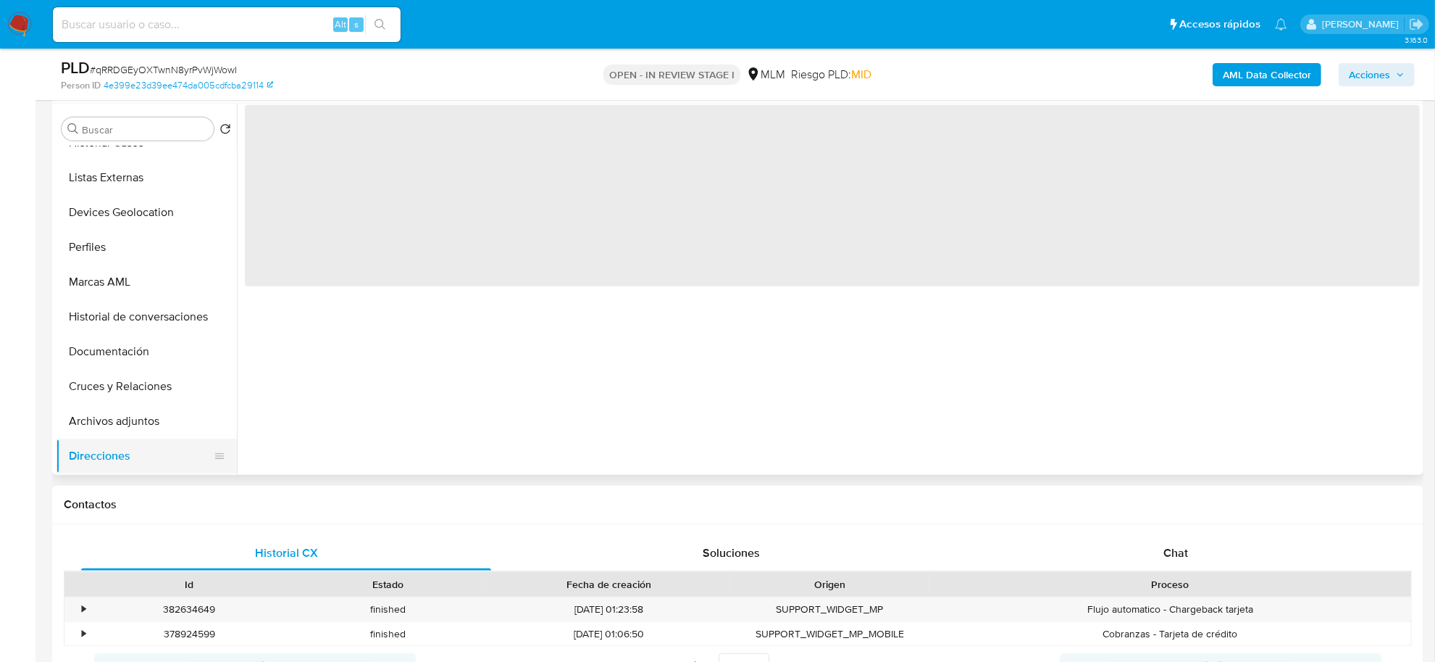
scroll to position [0, 0]
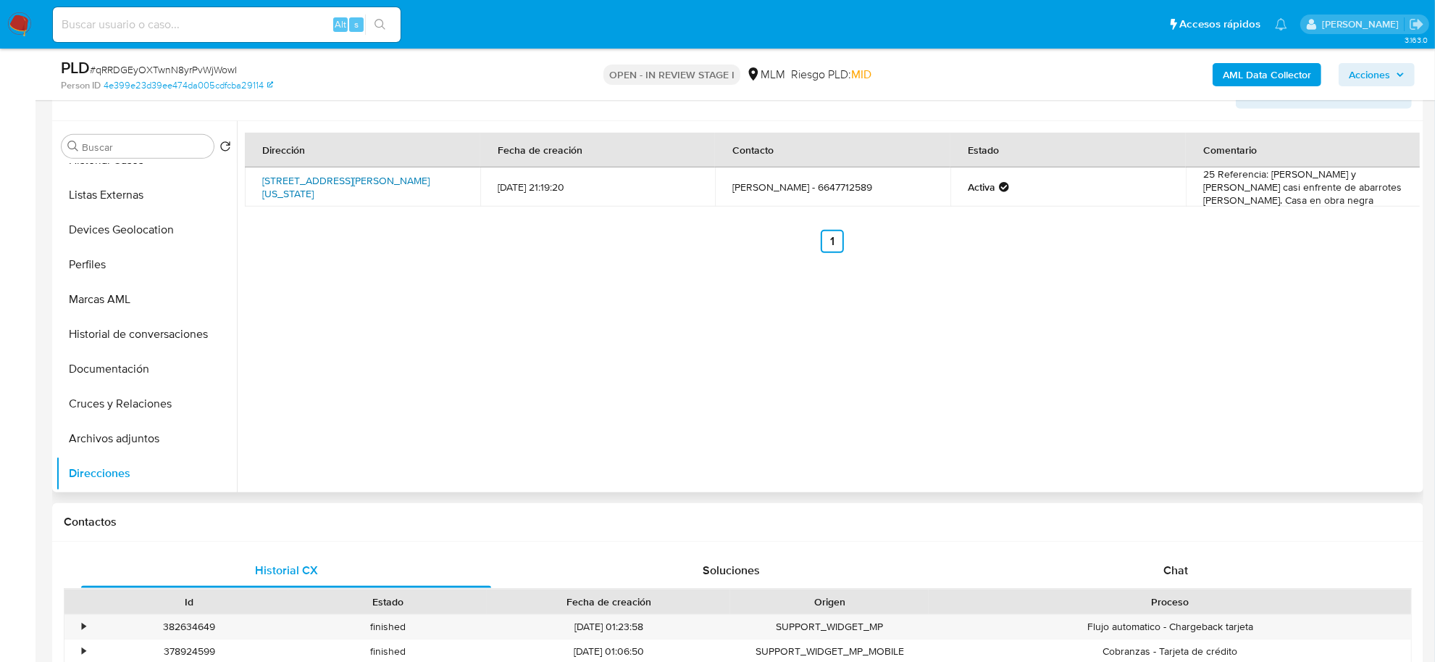
click at [367, 185] on link "Calle Pedro Reyes Colín 25, Tijuana, Baja California, 22473, Mexico 25" at bounding box center [345, 187] width 167 height 28
click at [654, 349] on div "Dirección Fecha de creación Contacto Estado Comentario Calle Pedro Reyes Colín …" at bounding box center [828, 306] width 1183 height 371
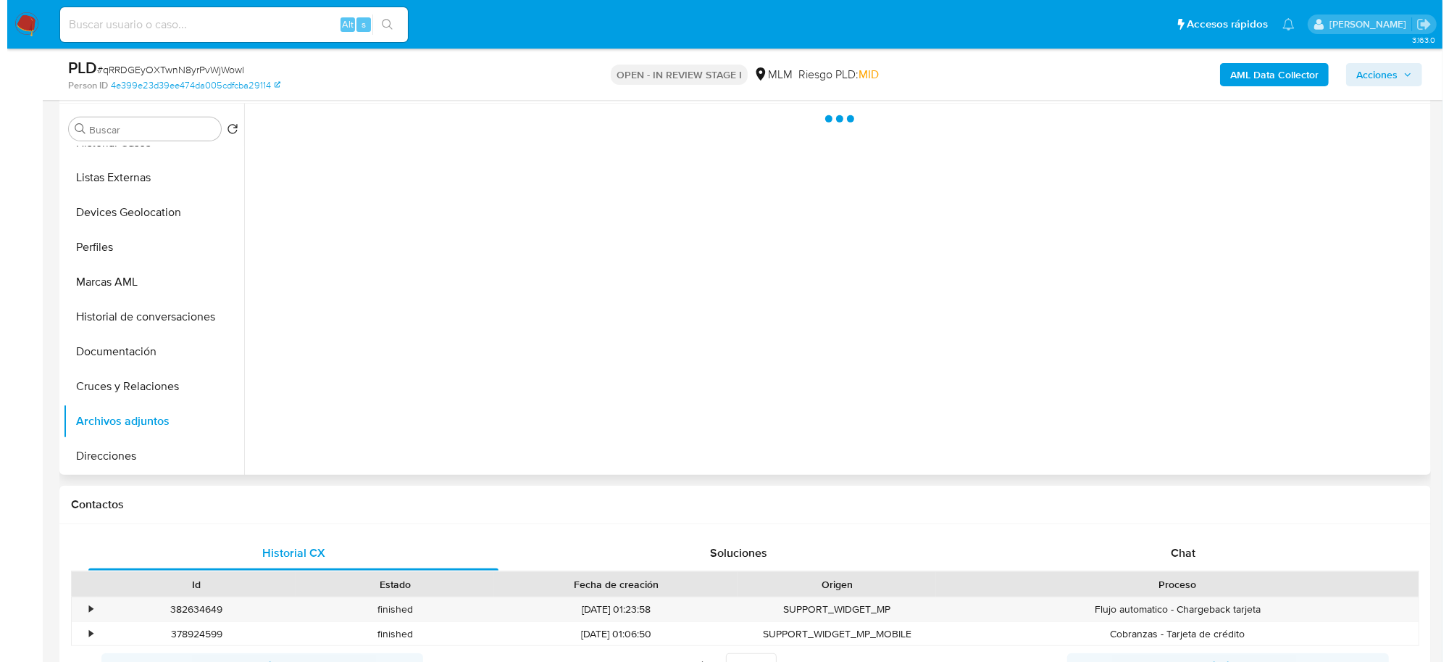
scroll to position [580, 0]
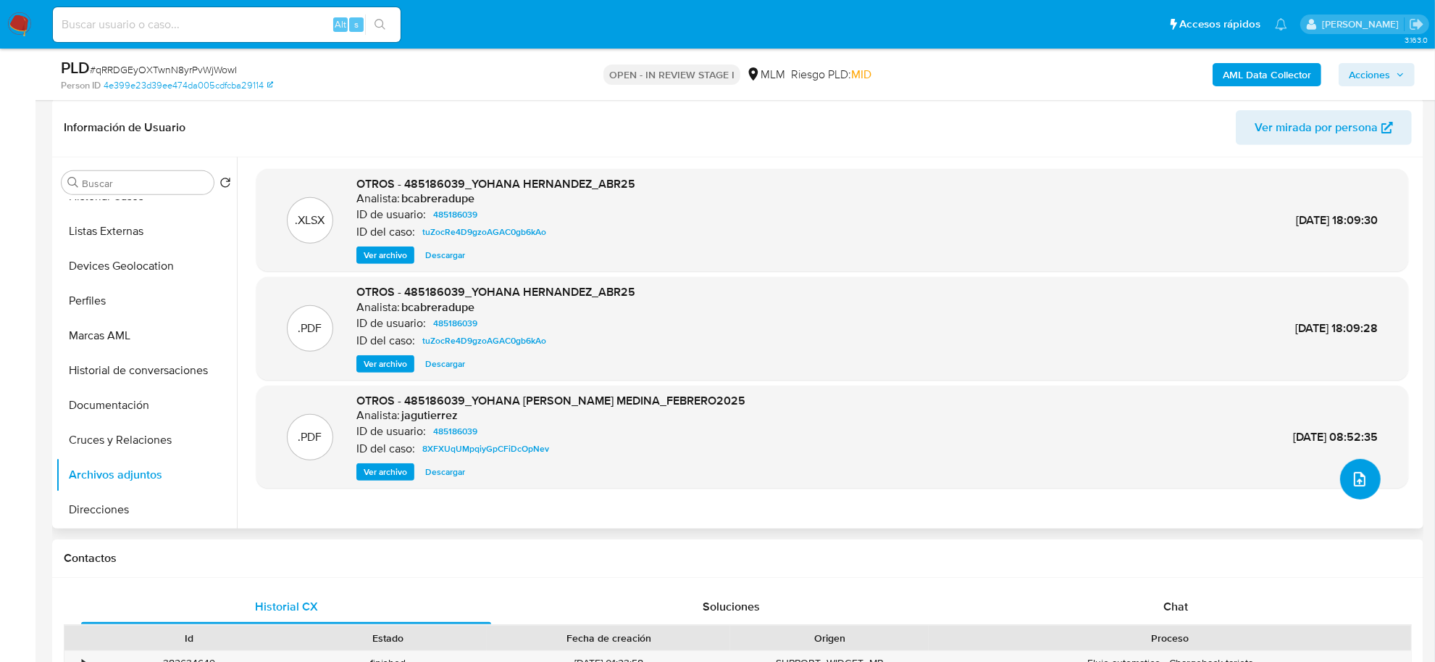
click at [1362, 480] on icon "upload-file" at bounding box center [1359, 478] width 17 height 17
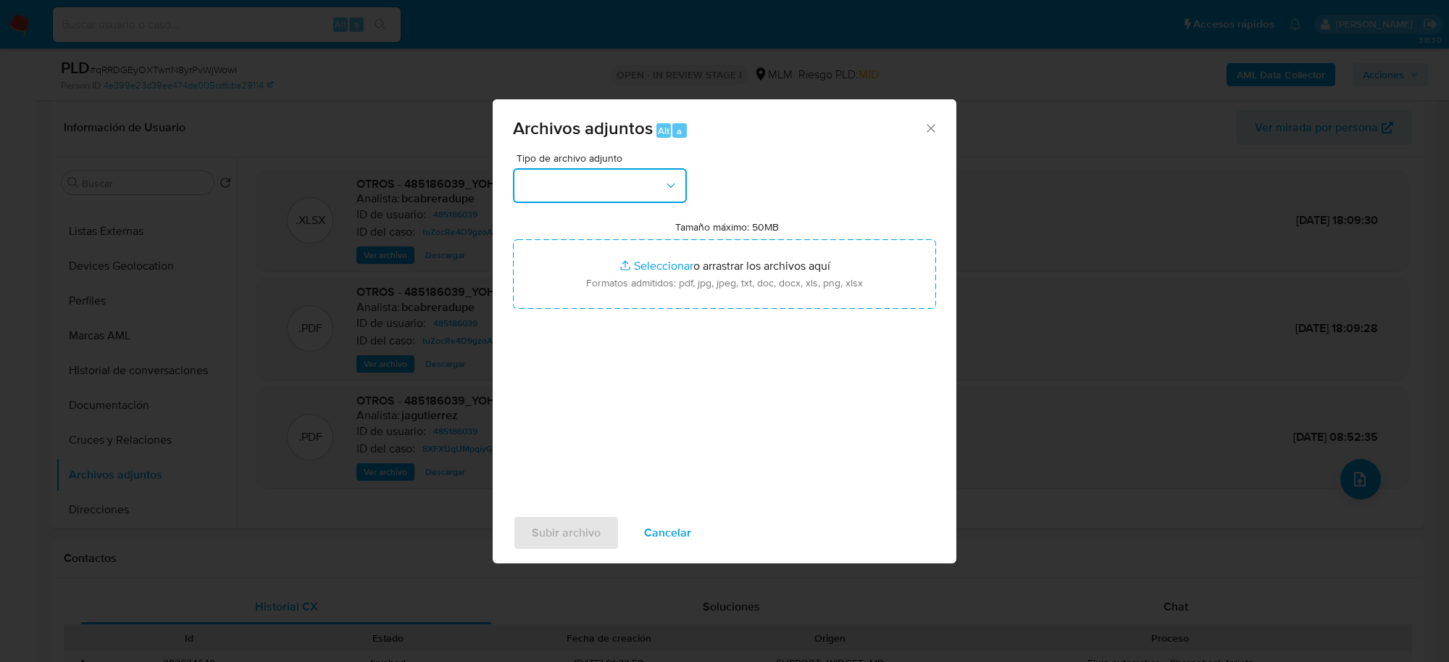
click at [613, 175] on button "button" at bounding box center [600, 185] width 174 height 35
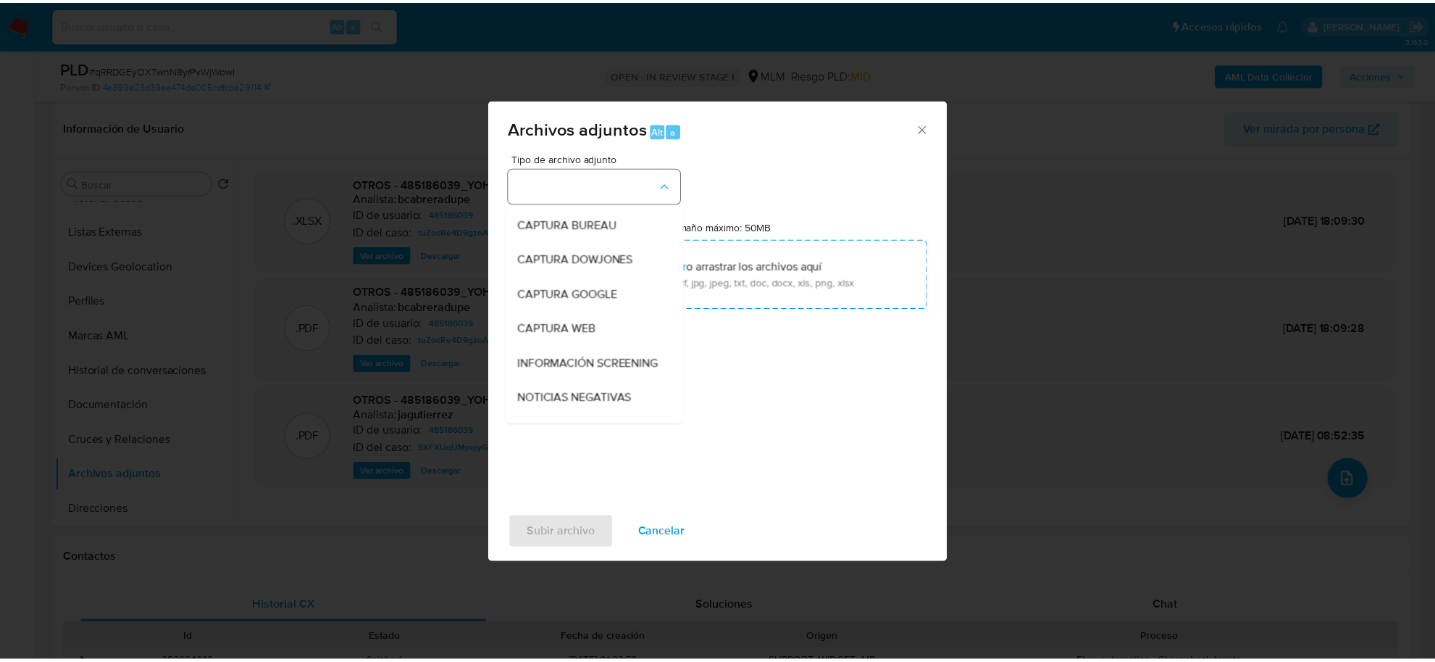
scroll to position [110, 0]
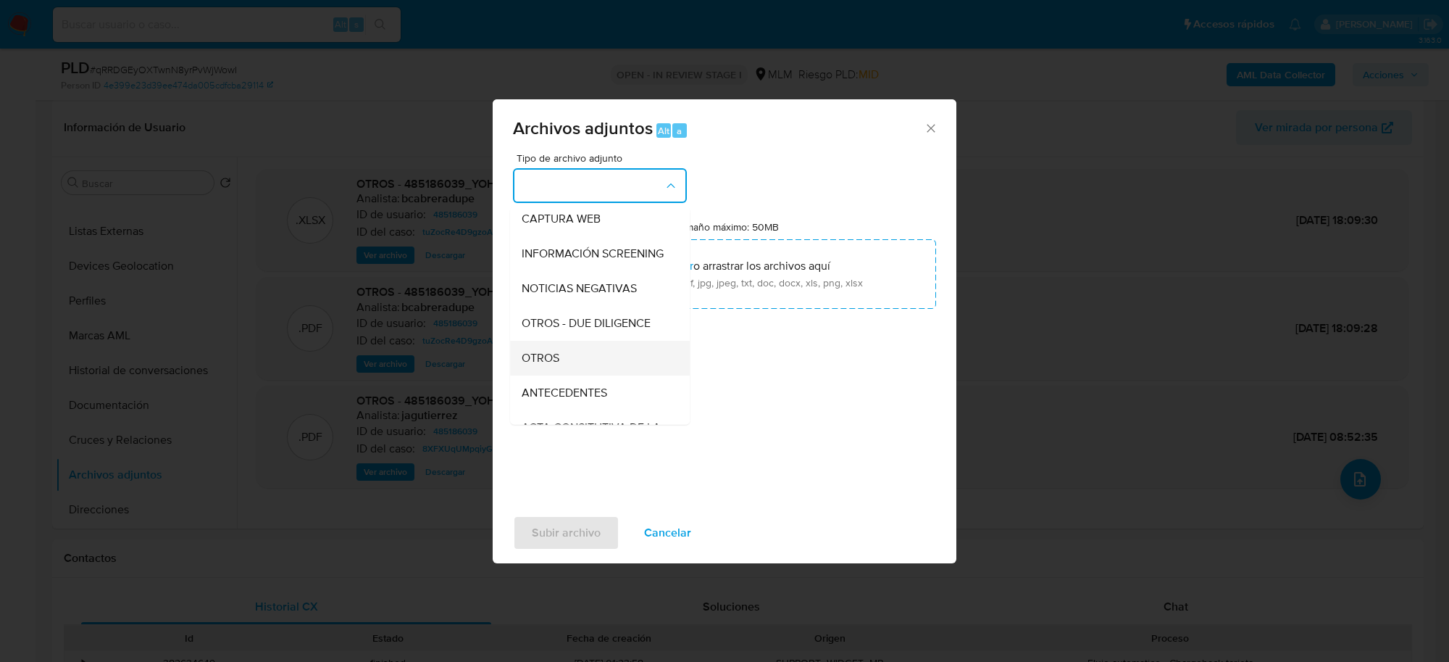
click at [545, 359] on div "OTROS" at bounding box center [596, 358] width 148 height 35
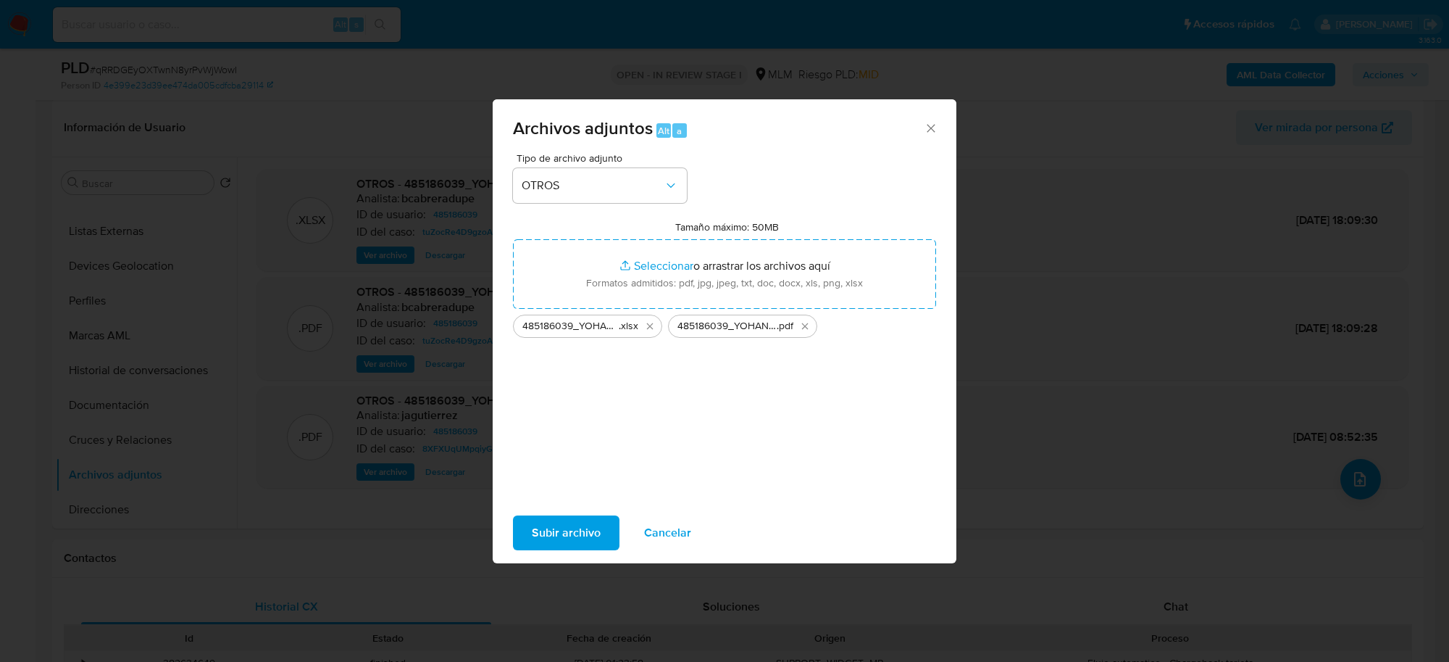
click at [559, 529] on span "Subir archivo" at bounding box center [566, 533] width 69 height 32
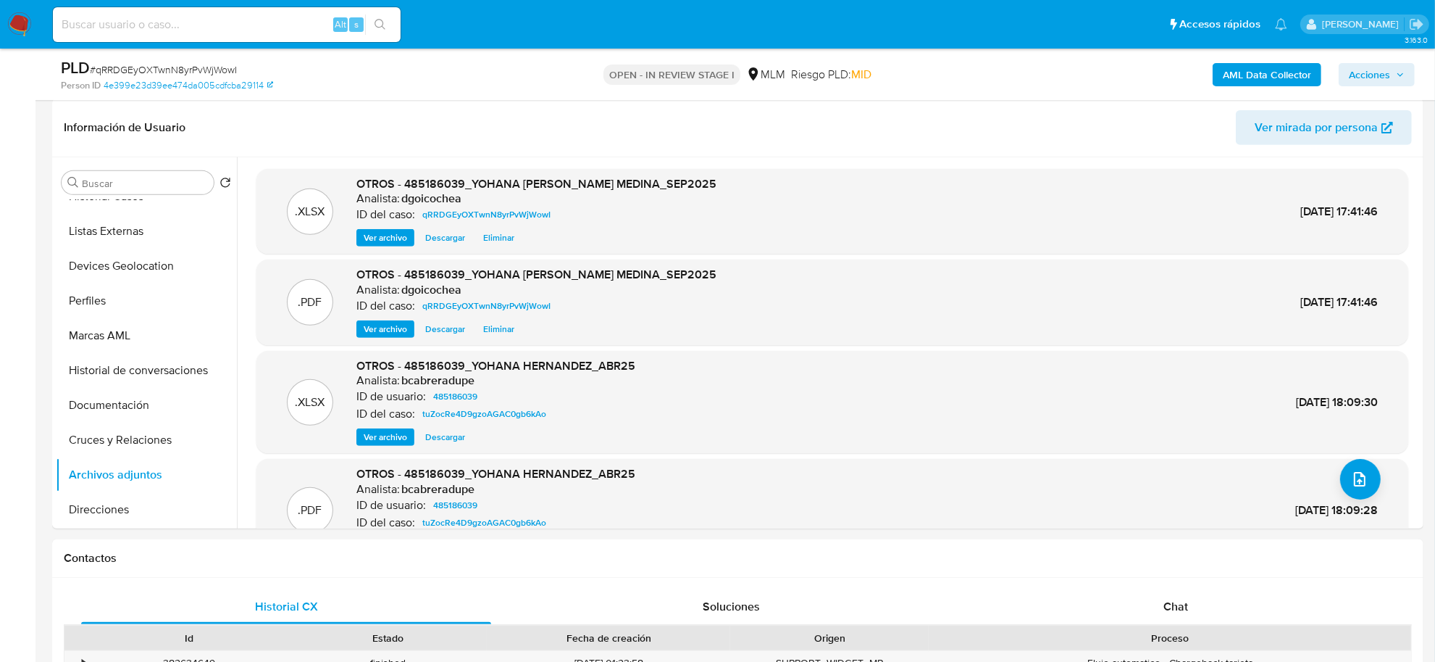
click at [1374, 66] on span "Acciones" at bounding box center [1369, 74] width 41 height 23
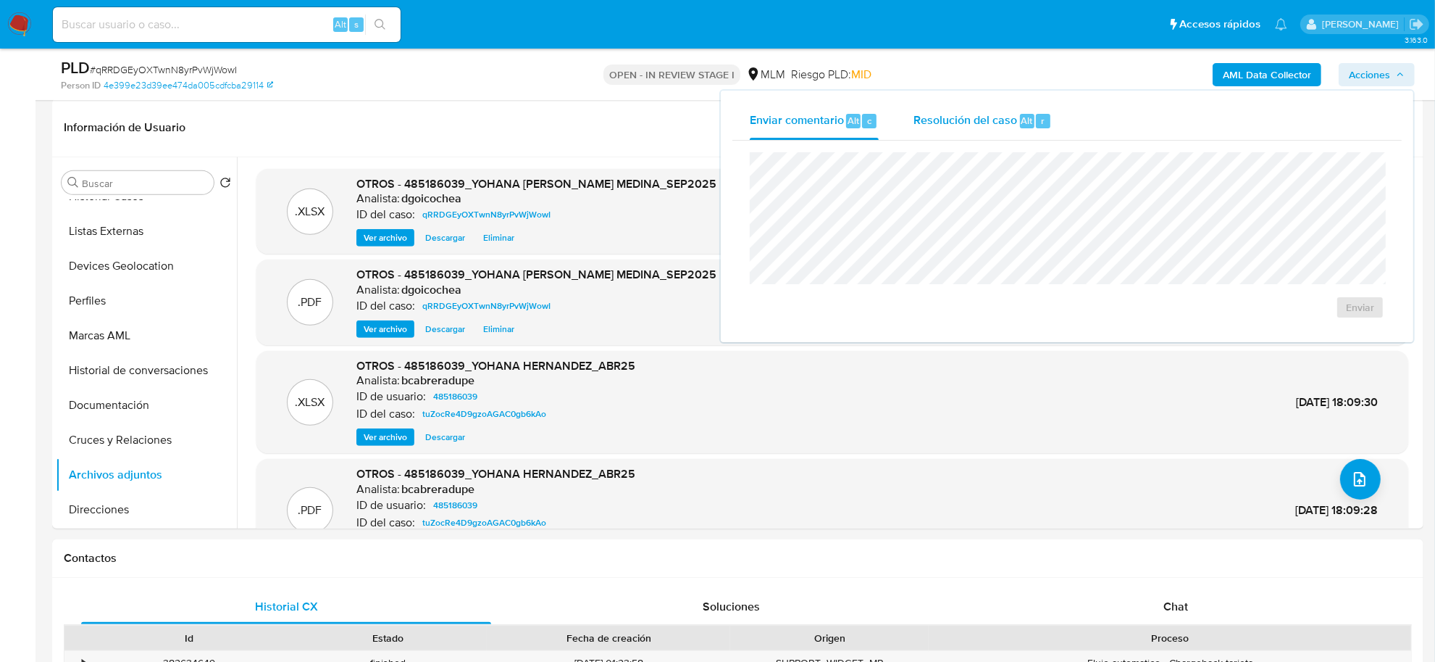
click at [955, 113] on span "Resolución del caso" at bounding box center [966, 120] width 104 height 17
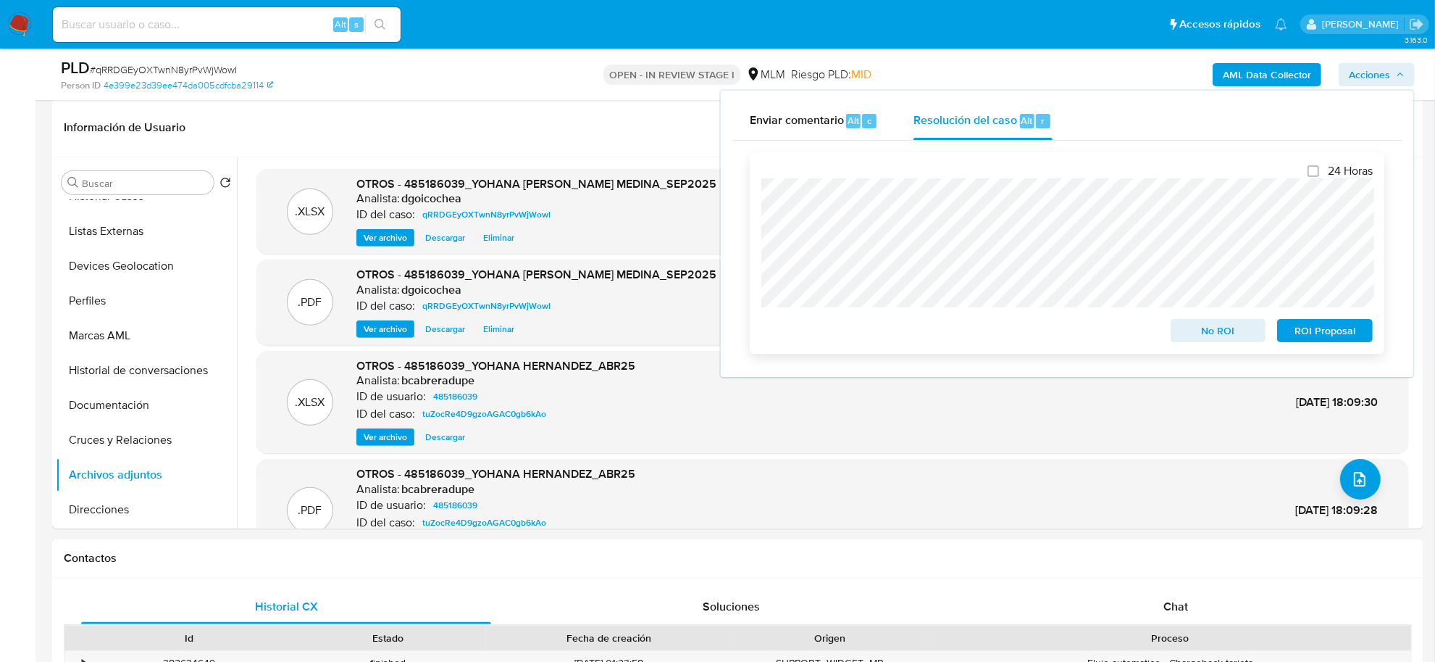
click at [1233, 323] on span "No ROI" at bounding box center [1218, 330] width 75 height 20
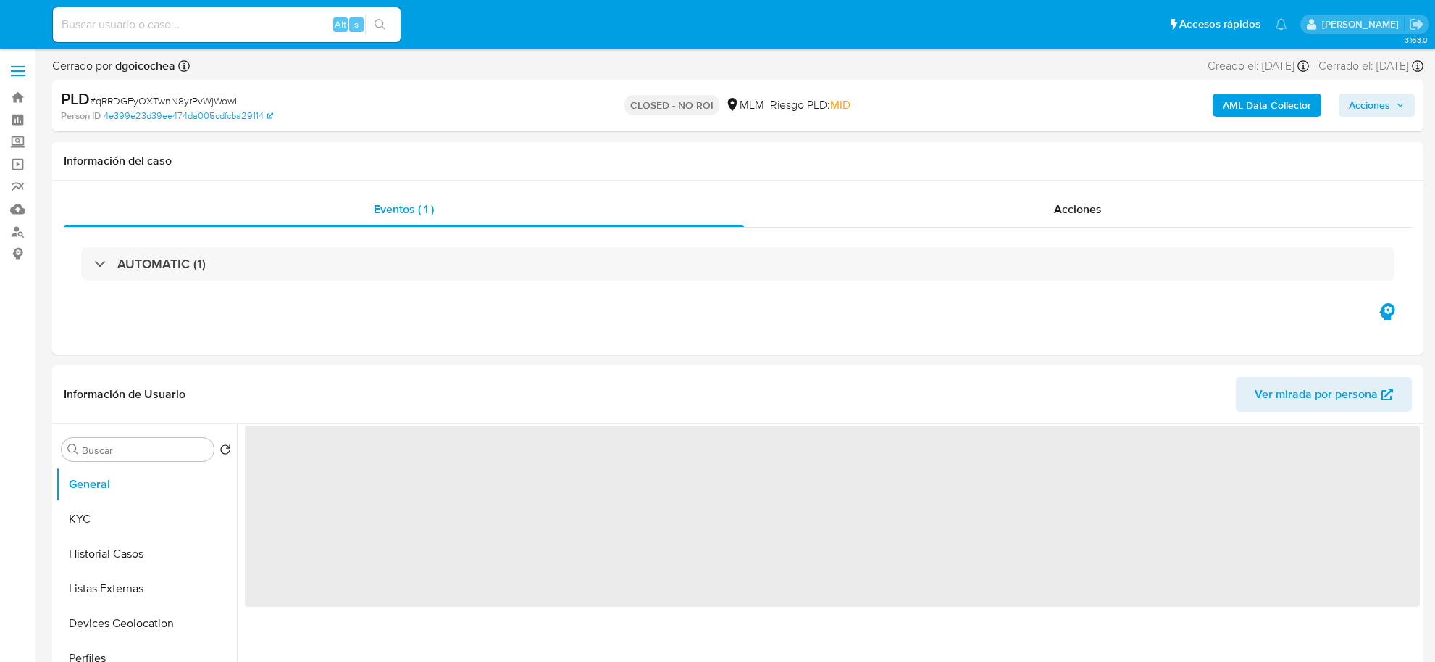
select select "10"
